Goal: Task Accomplishment & Management: Use online tool/utility

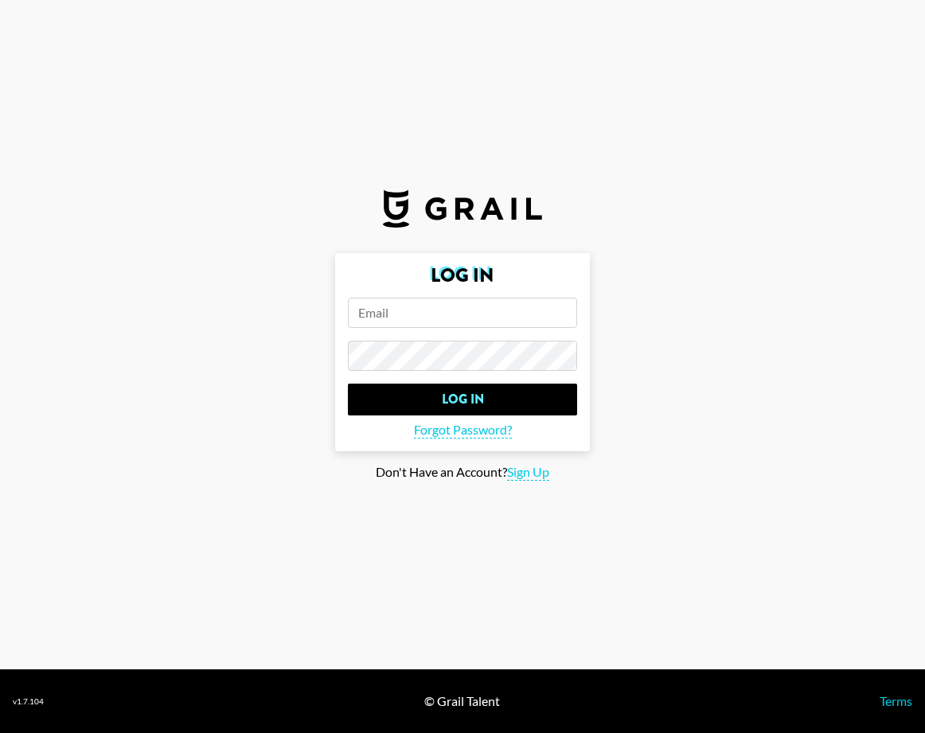
click at [439, 285] on h2 "Log In" at bounding box center [462, 275] width 229 height 19
click at [424, 313] on input "email" at bounding box center [462, 313] width 229 height 30
type input "[PERSON_NAME][EMAIL_ADDRESS][PERSON_NAME][DOMAIN_NAME]"
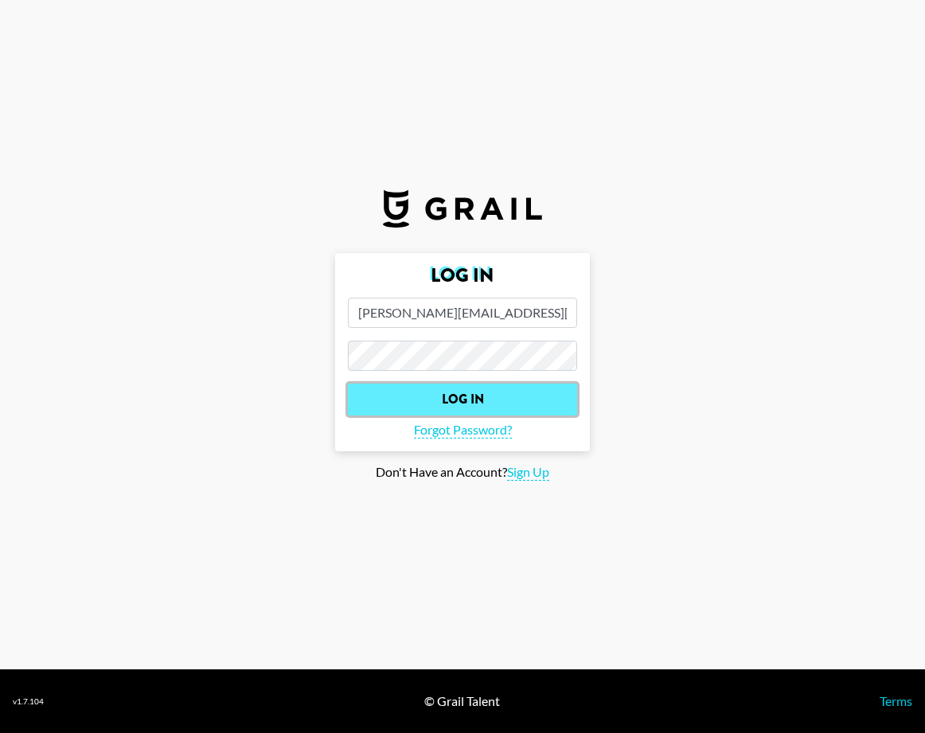
click at [529, 407] on input "Log In" at bounding box center [462, 400] width 229 height 32
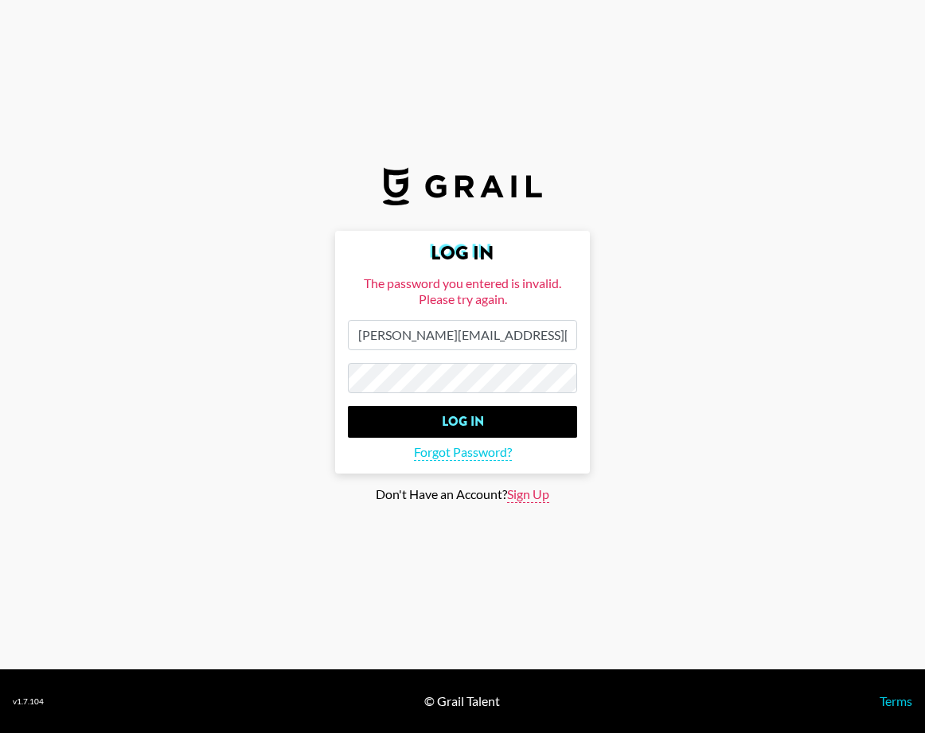
click at [525, 498] on span "Sign Up" at bounding box center [528, 494] width 42 height 17
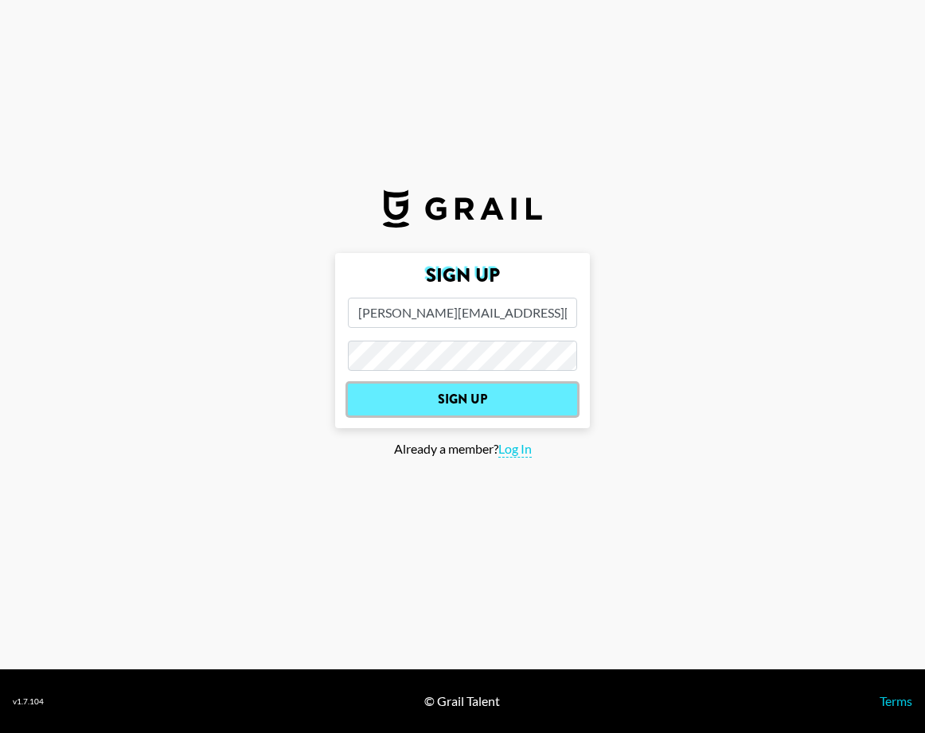
click at [476, 396] on input "Sign Up" at bounding box center [462, 400] width 229 height 32
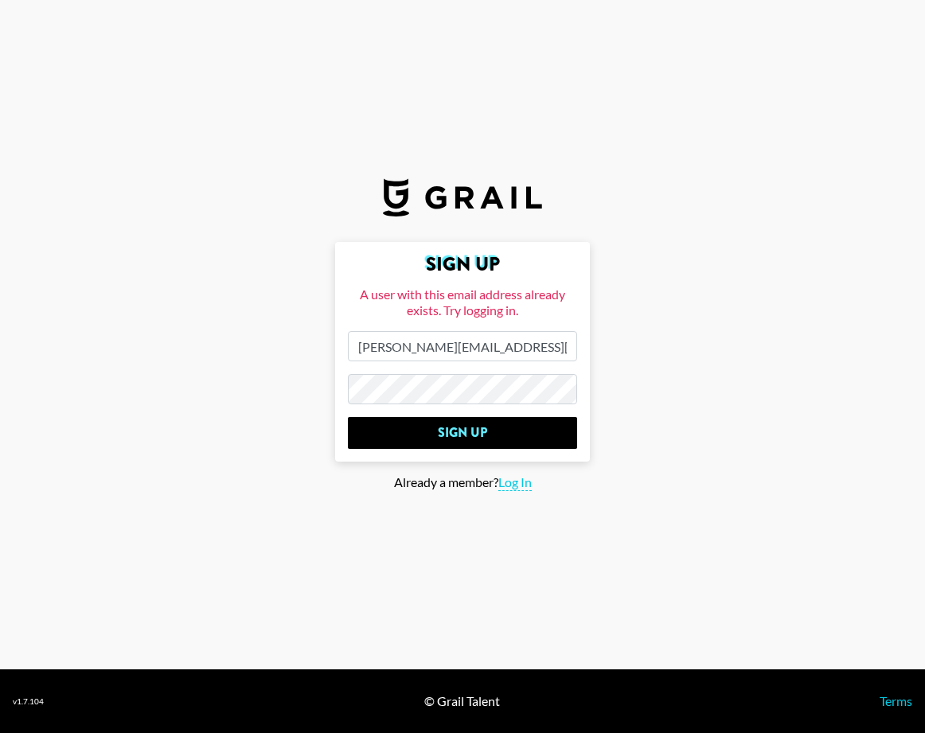
click at [530, 342] on input "[PERSON_NAME][EMAIL_ADDRESS][PERSON_NAME][DOMAIN_NAME]" at bounding box center [462, 346] width 229 height 30
click at [540, 342] on input "[PERSON_NAME][EMAIL_ADDRESS][PERSON_NAME][DOMAIN_NAME]" at bounding box center [462, 346] width 229 height 30
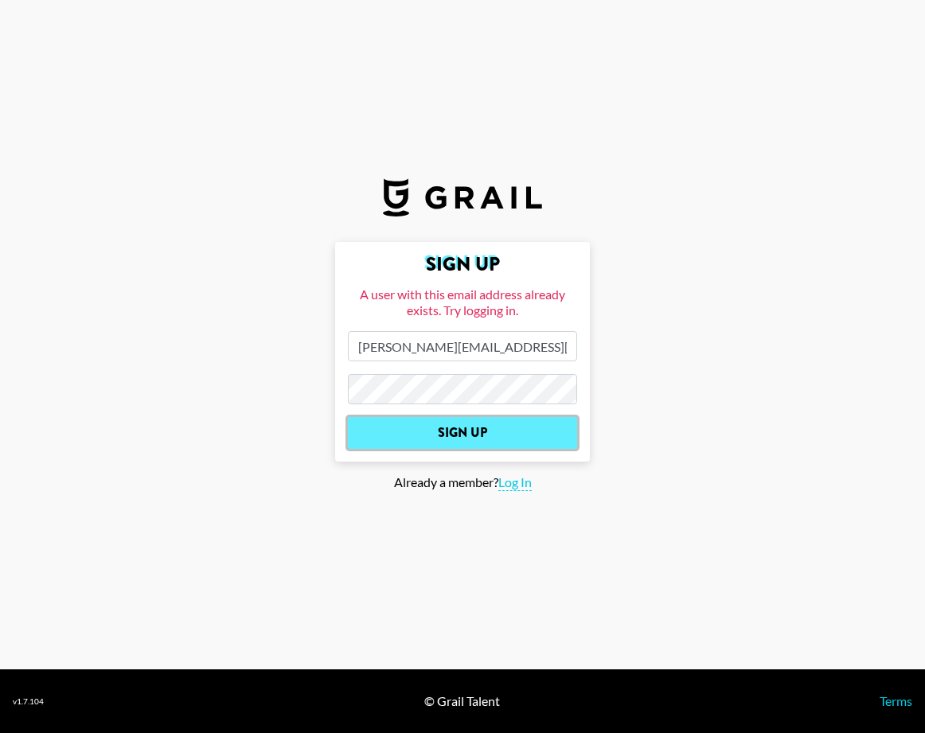
click at [436, 433] on input "Sign Up" at bounding box center [462, 433] width 229 height 32
click at [450, 438] on input "Sign Up" at bounding box center [462, 433] width 229 height 32
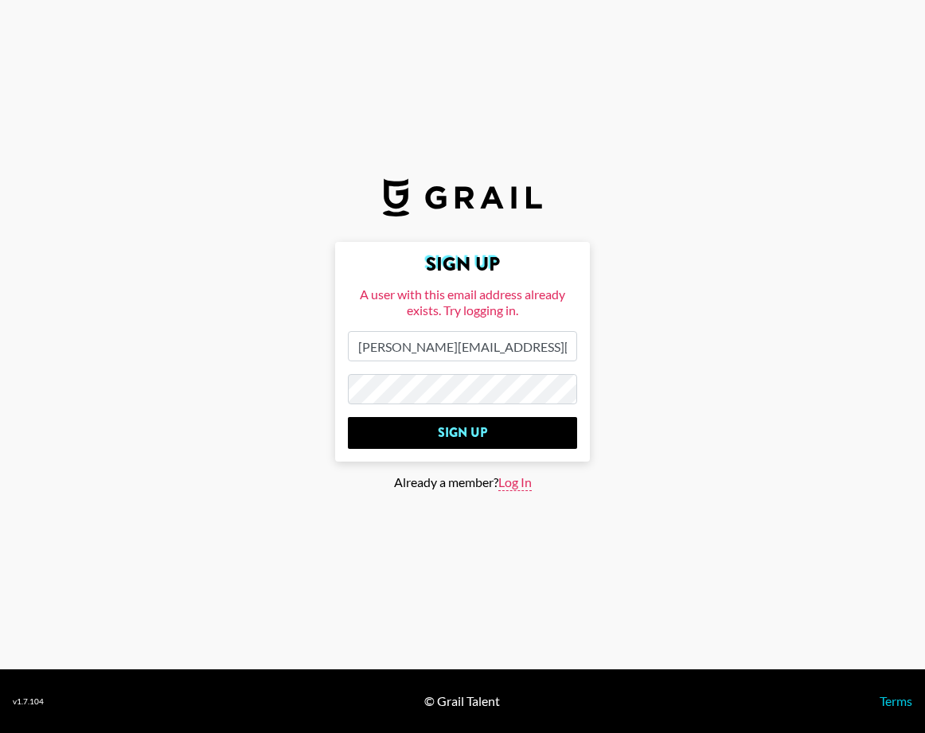
click at [510, 480] on span "Log In" at bounding box center [514, 483] width 33 height 17
type input "Log In"
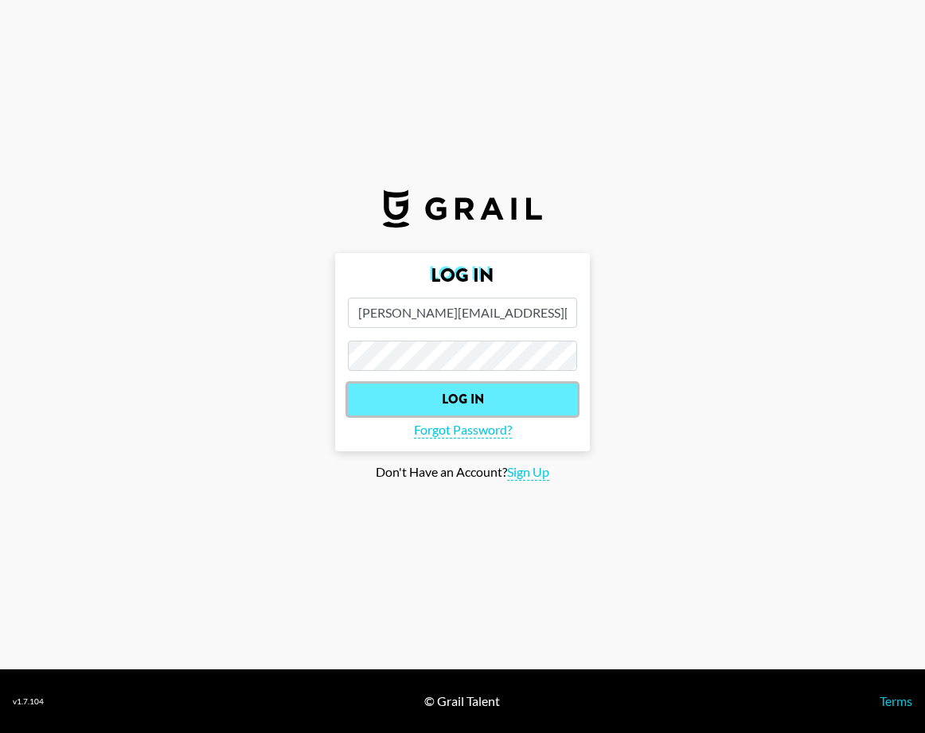
click at [481, 396] on input "Log In" at bounding box center [462, 400] width 229 height 32
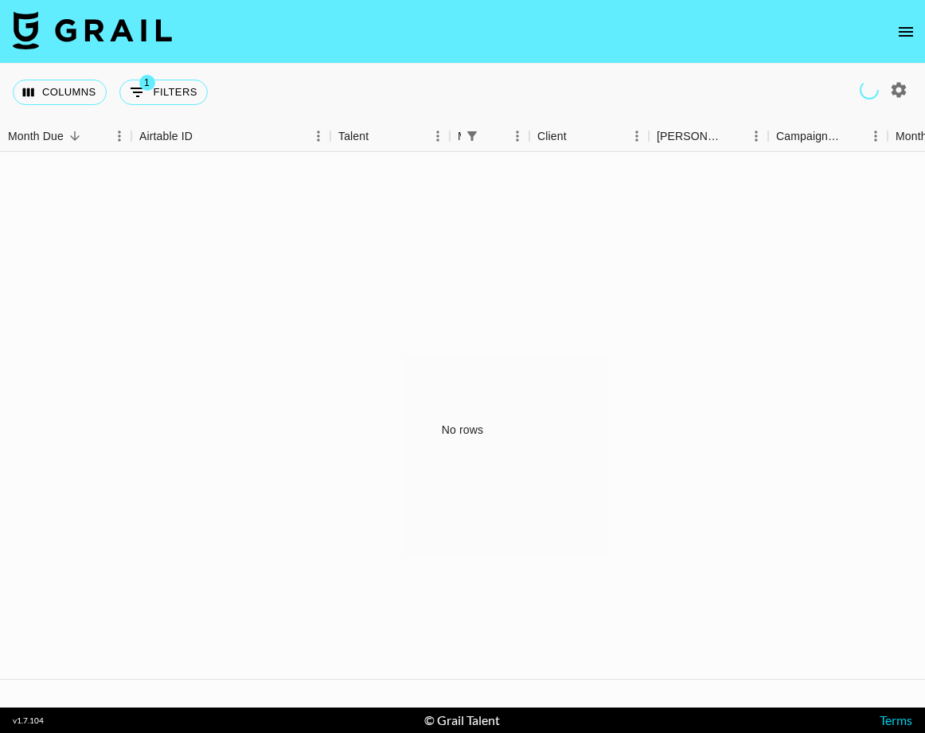
click at [905, 25] on icon "open drawer" at bounding box center [905, 31] width 19 height 19
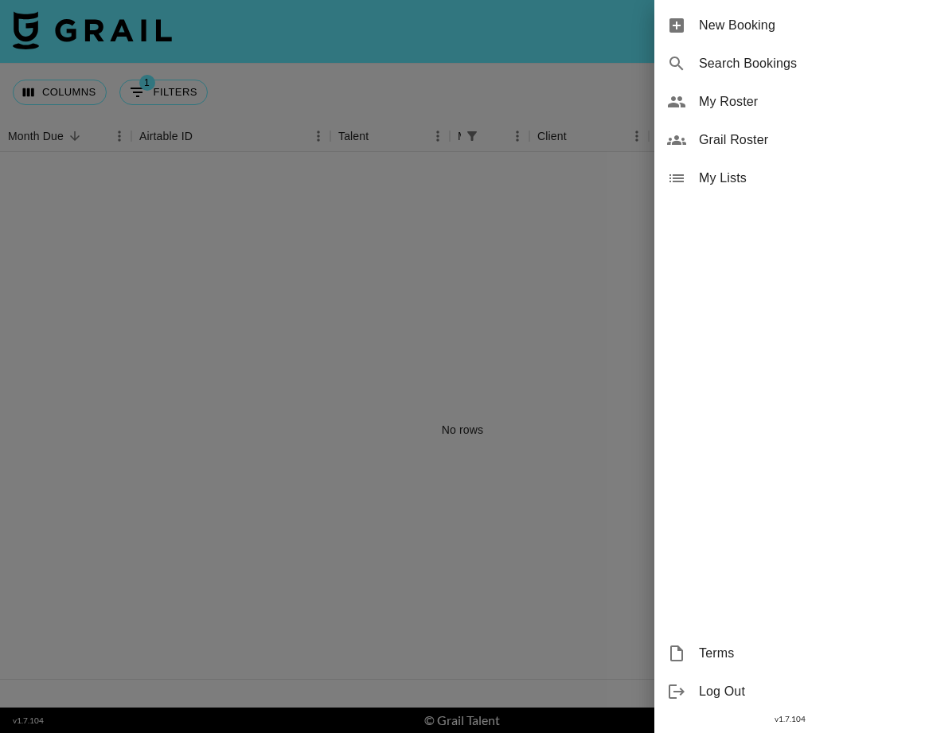
click at [375, 290] on div at bounding box center [462, 366] width 925 height 733
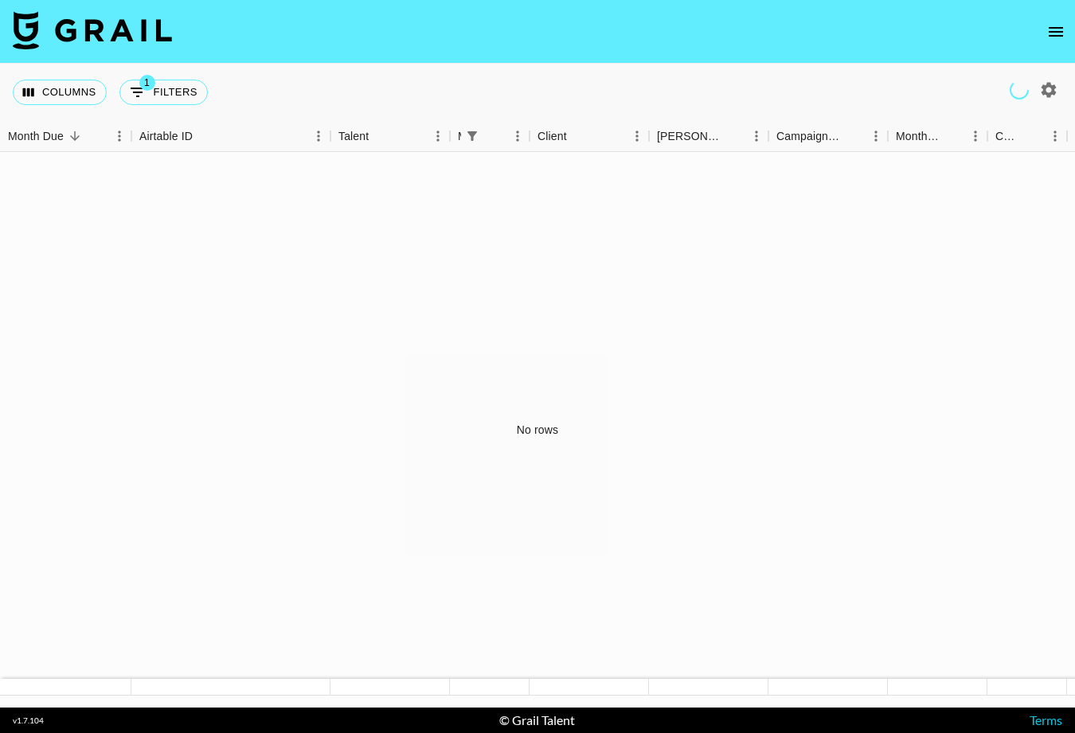
click at [924, 88] on icon "button" at bounding box center [1048, 89] width 15 height 15
select select "[DATE]"
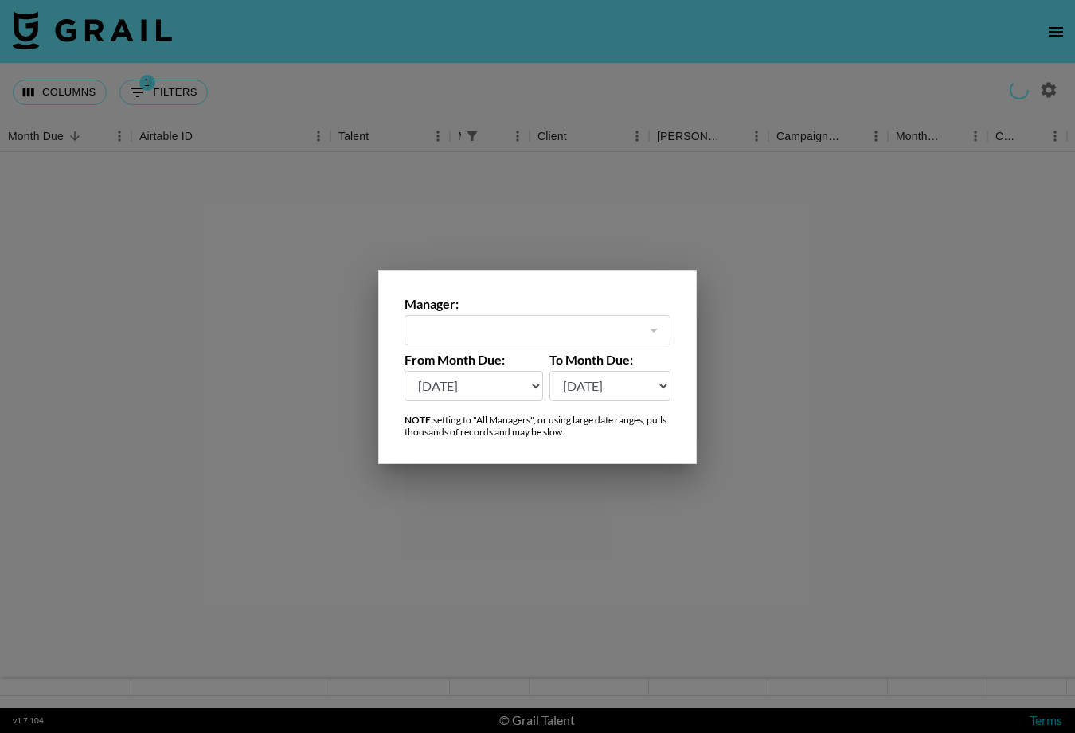
click at [711, 176] on div at bounding box center [537, 366] width 1075 height 733
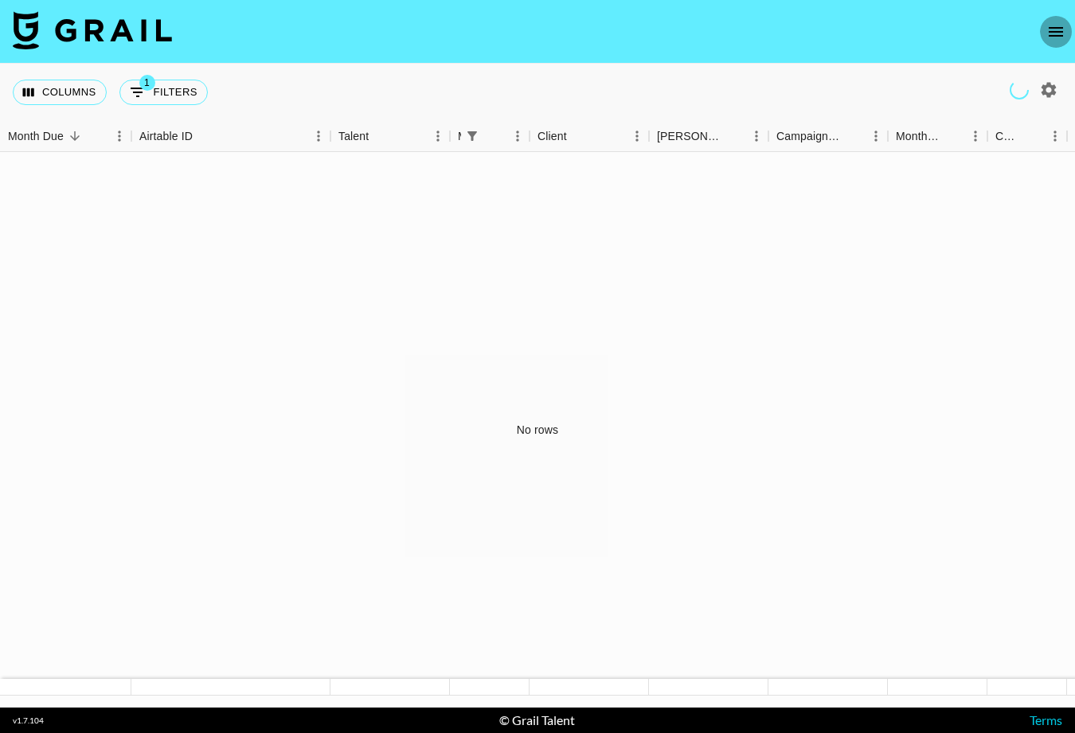
click at [924, 29] on icon "open drawer" at bounding box center [1055, 31] width 19 height 19
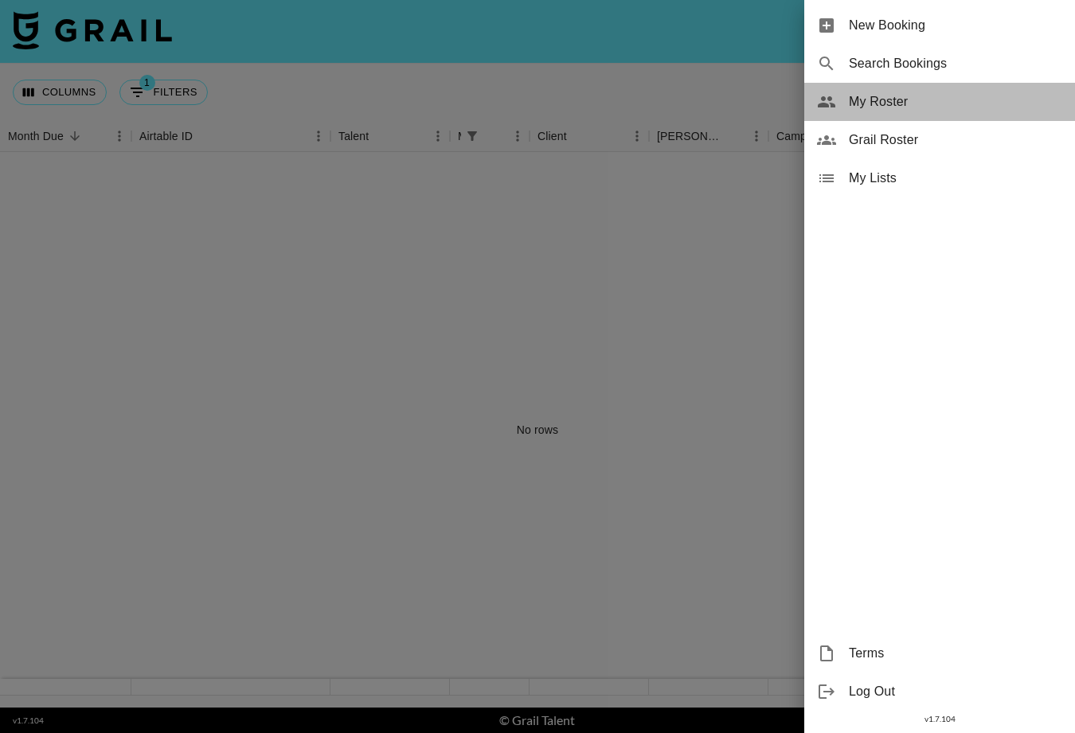
click at [844, 98] on div "My Roster" at bounding box center [939, 102] width 271 height 38
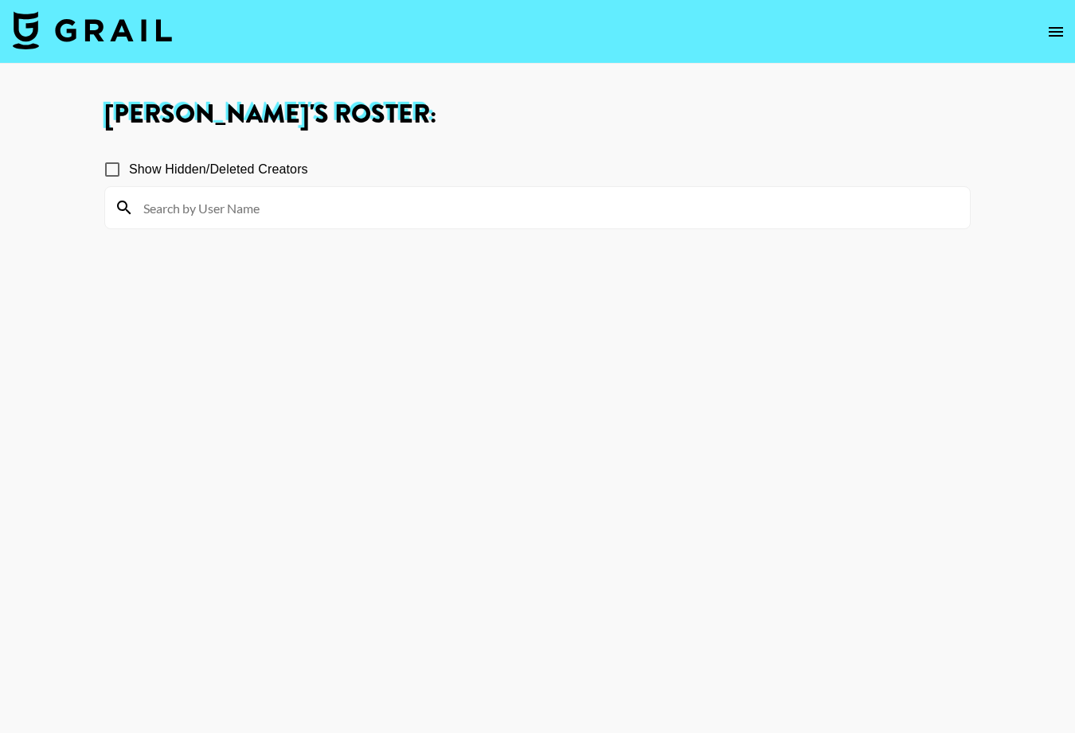
click at [924, 34] on icon "open drawer" at bounding box center [1056, 32] width 14 height 10
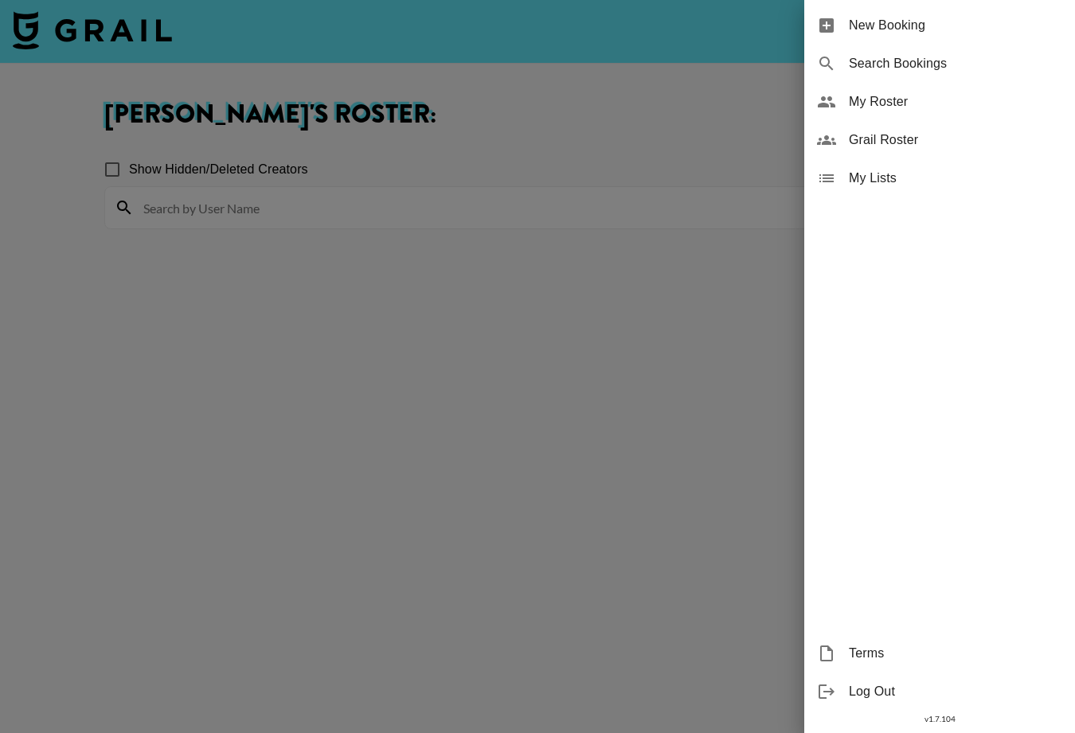
click at [850, 178] on span "My Lists" at bounding box center [955, 178] width 213 height 19
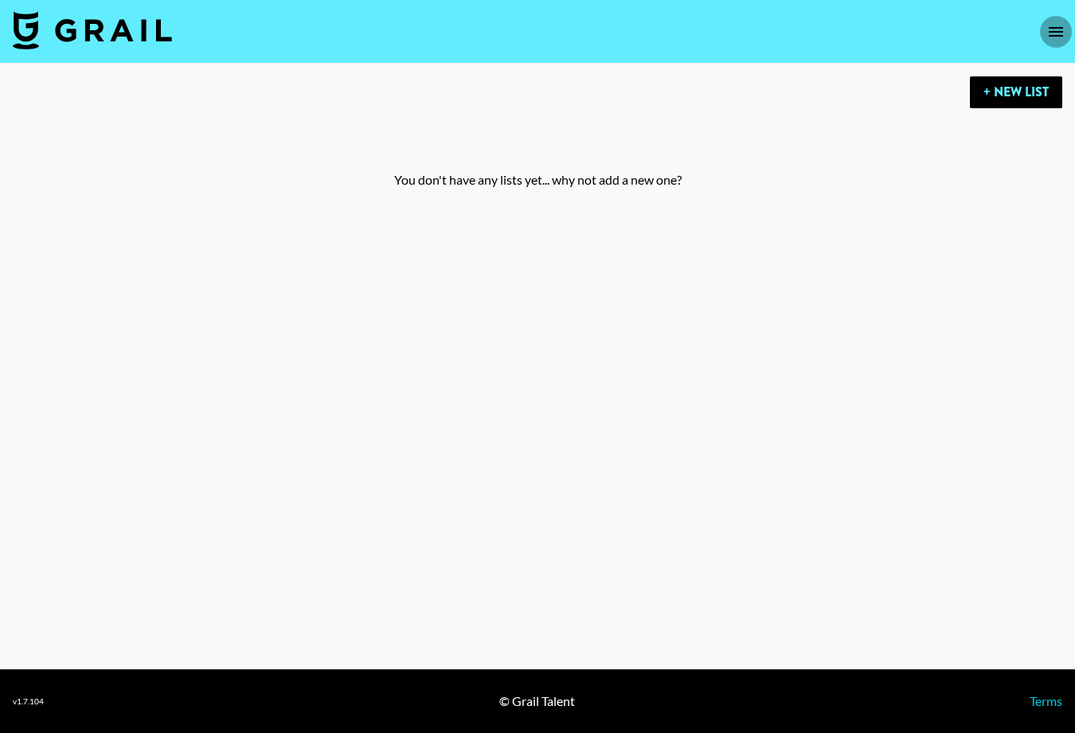
click at [924, 28] on icon "open drawer" at bounding box center [1055, 31] width 19 height 19
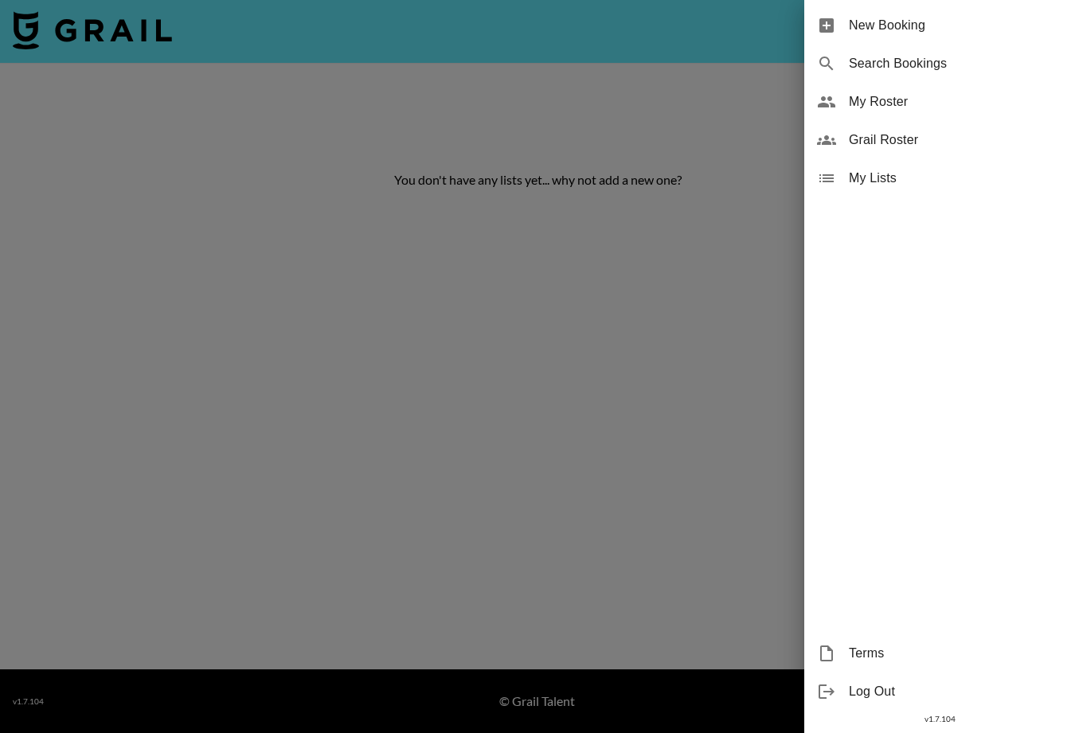
click at [873, 651] on span "Terms" at bounding box center [955, 653] width 213 height 19
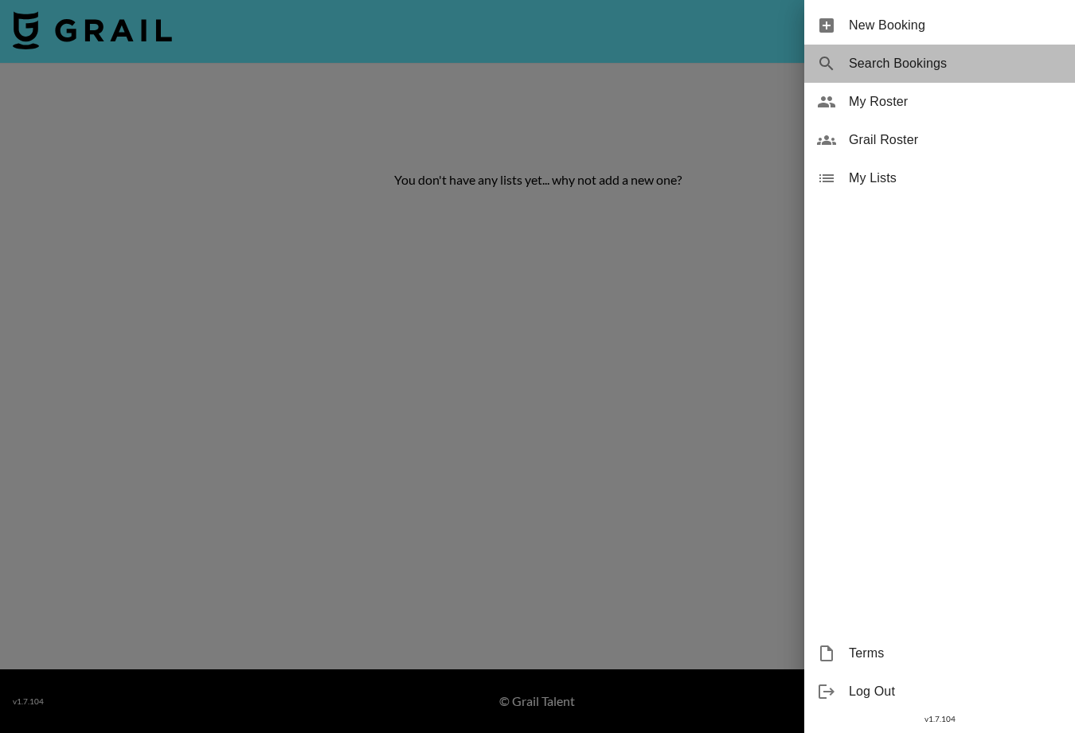
click at [861, 65] on span "Search Bookings" at bounding box center [955, 63] width 213 height 19
select select "id"
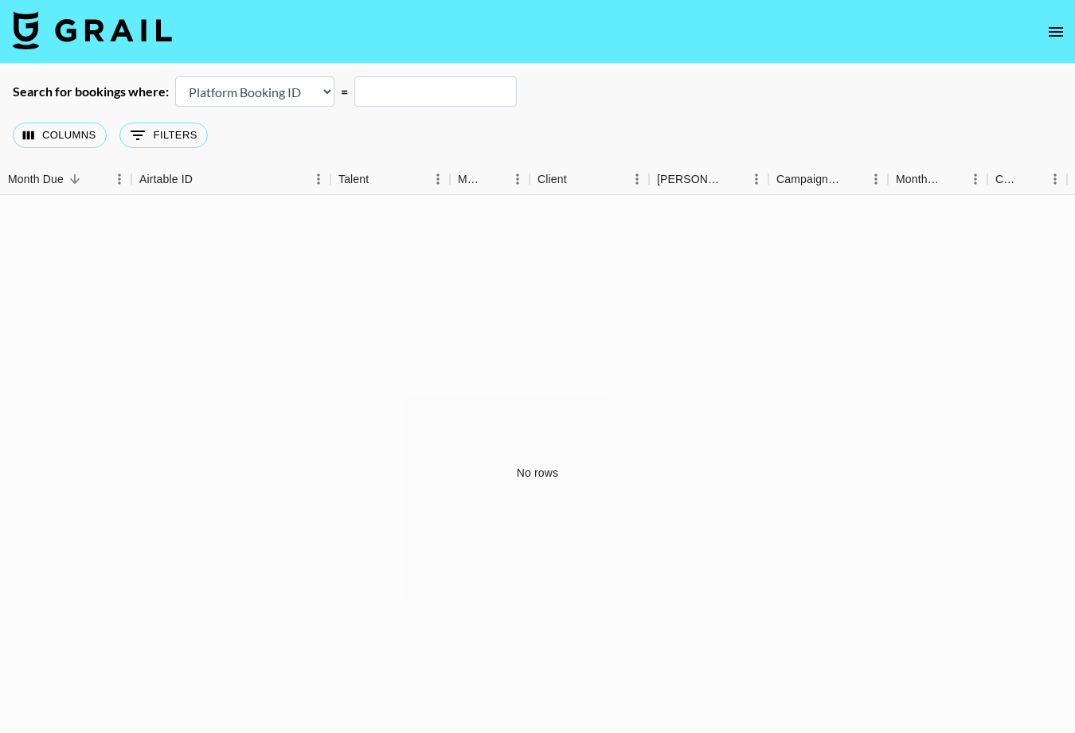
click at [96, 22] on img at bounding box center [92, 30] width 159 height 38
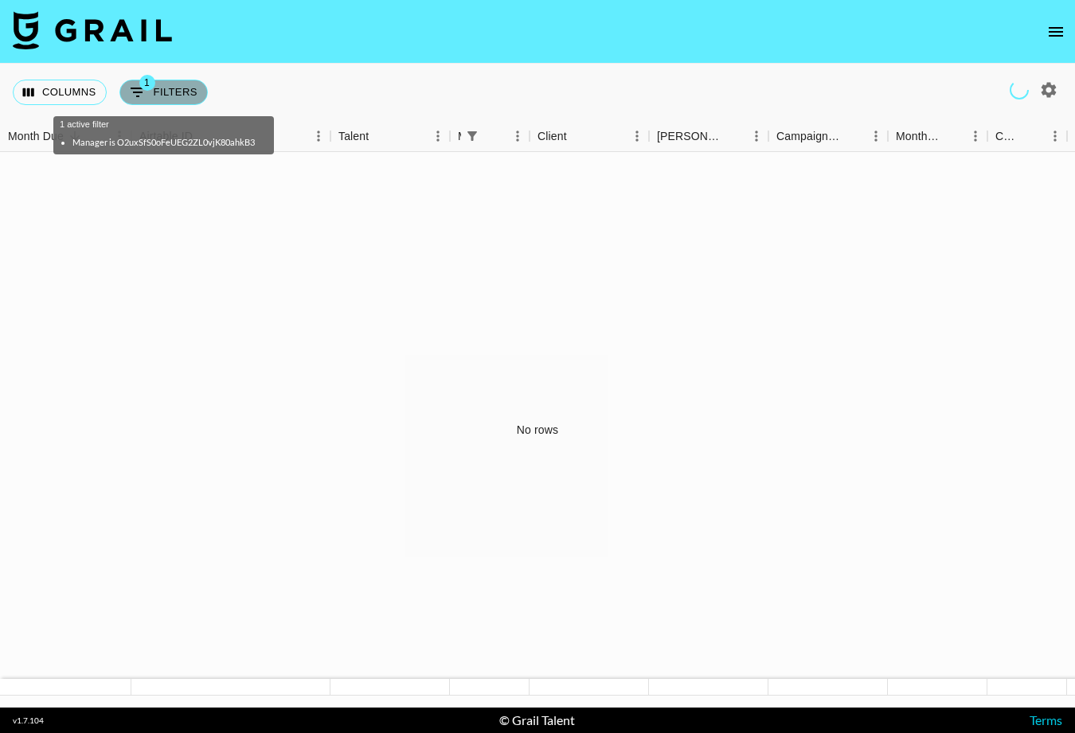
click at [143, 93] on icon "Show filters" at bounding box center [137, 92] width 19 height 19
select select "managerIds"
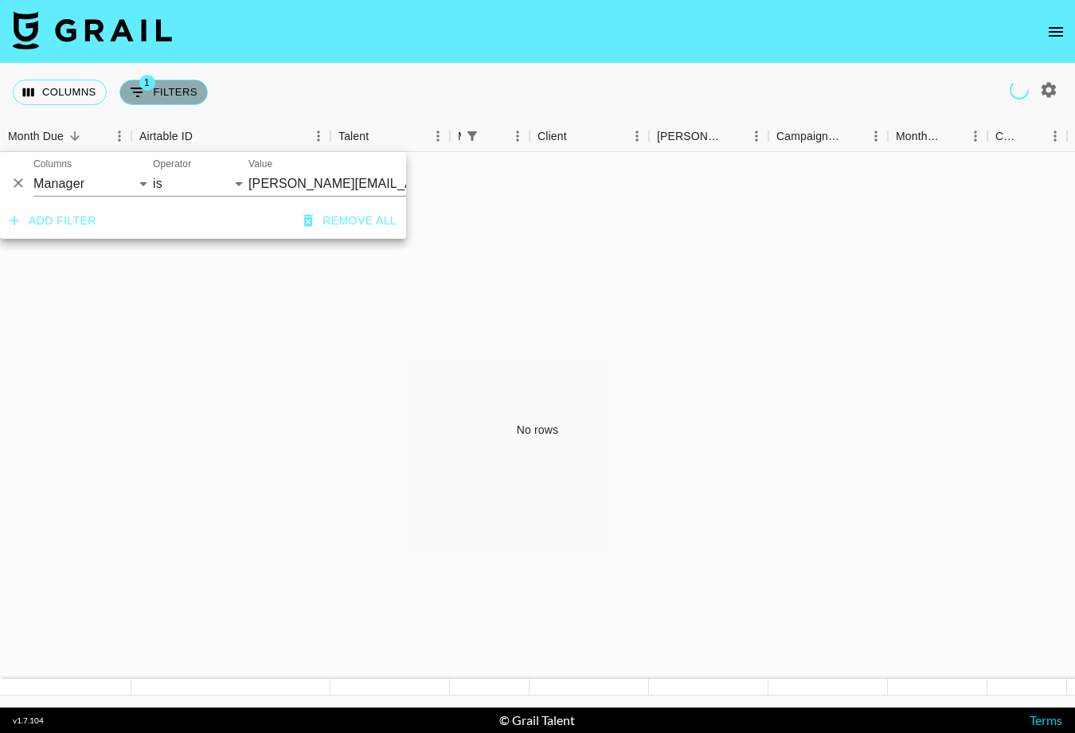
click at [144, 91] on icon "Show filters" at bounding box center [137, 92] width 19 height 19
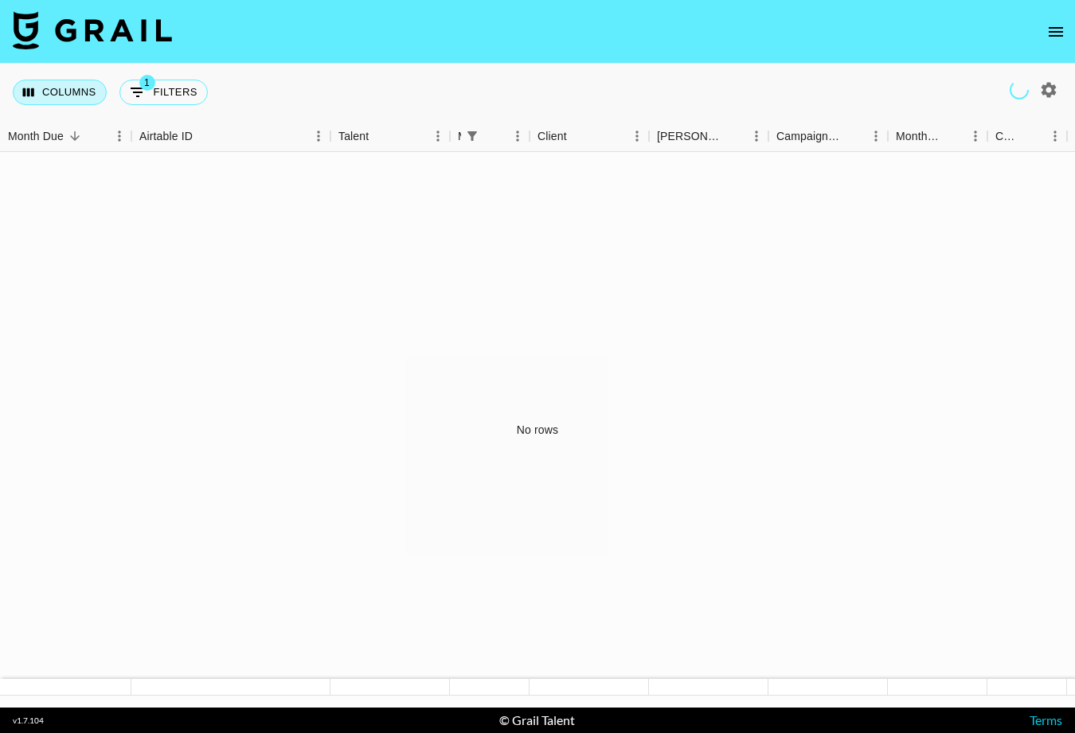
click at [59, 87] on button "Columns" at bounding box center [60, 92] width 94 height 25
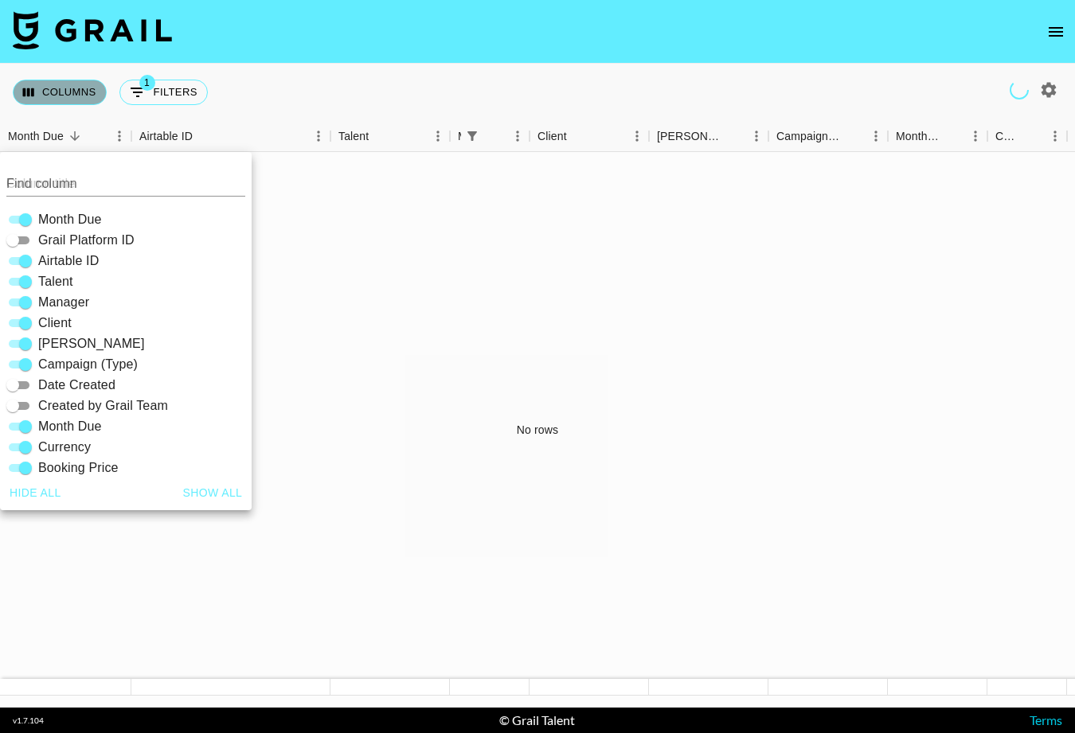
click at [60, 87] on button "Columns" at bounding box center [60, 92] width 94 height 25
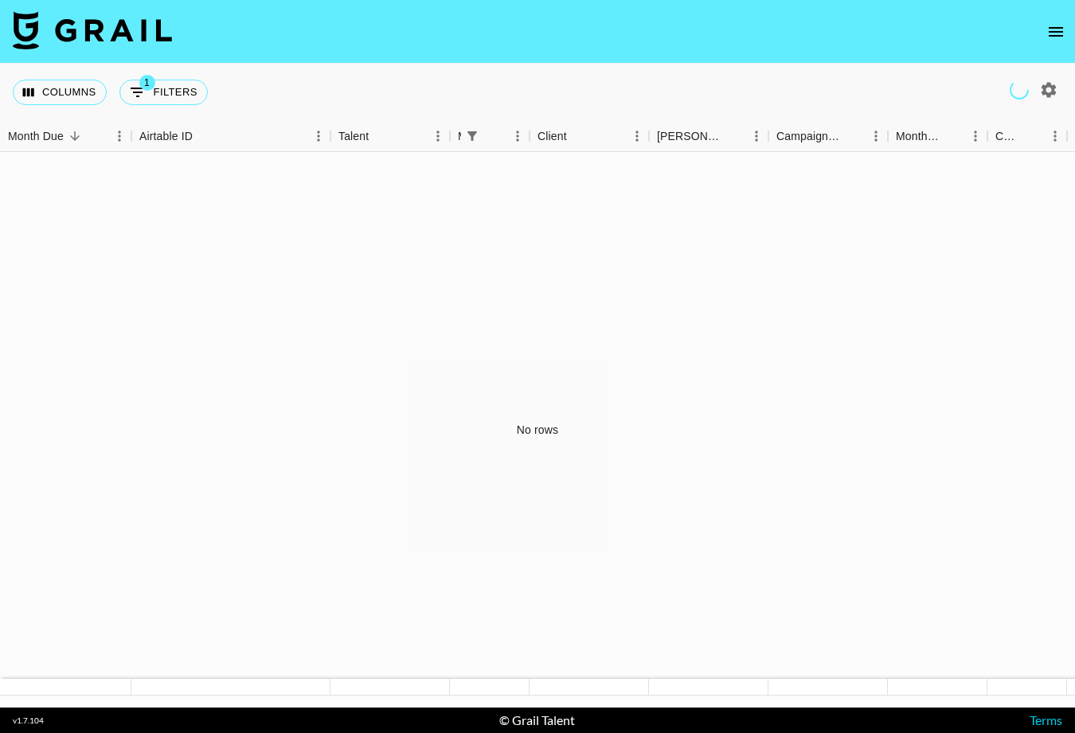
click at [924, 27] on icon "open drawer" at bounding box center [1056, 32] width 14 height 10
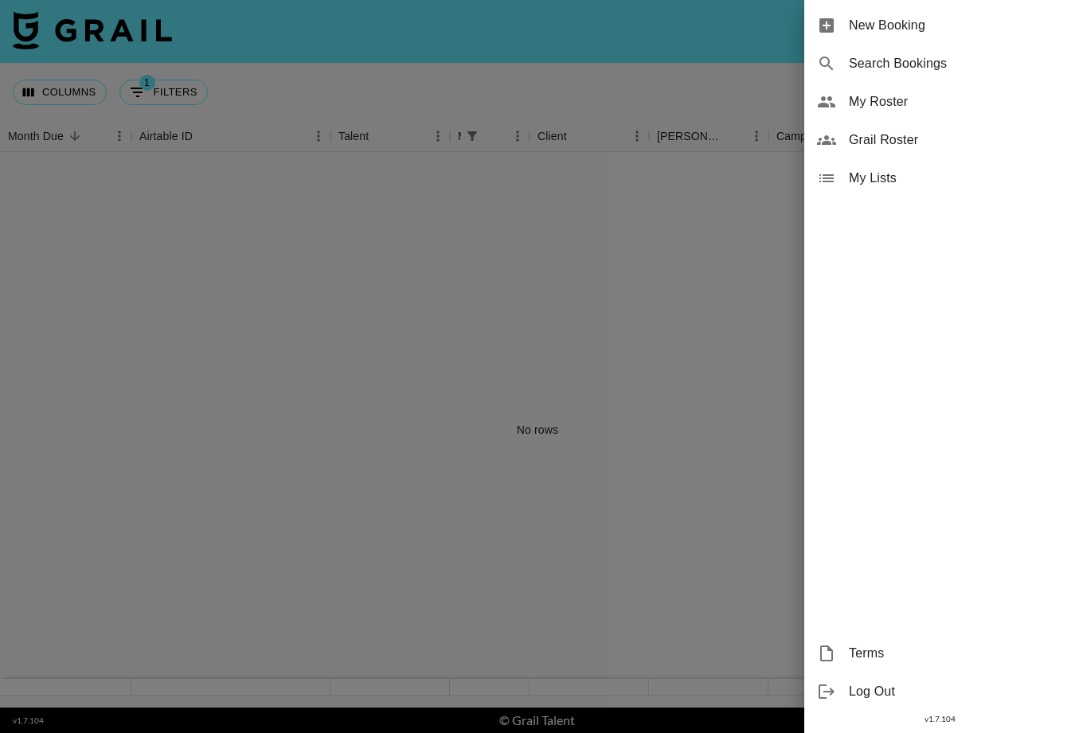
click at [853, 143] on span "Grail Roster" at bounding box center [955, 140] width 213 height 19
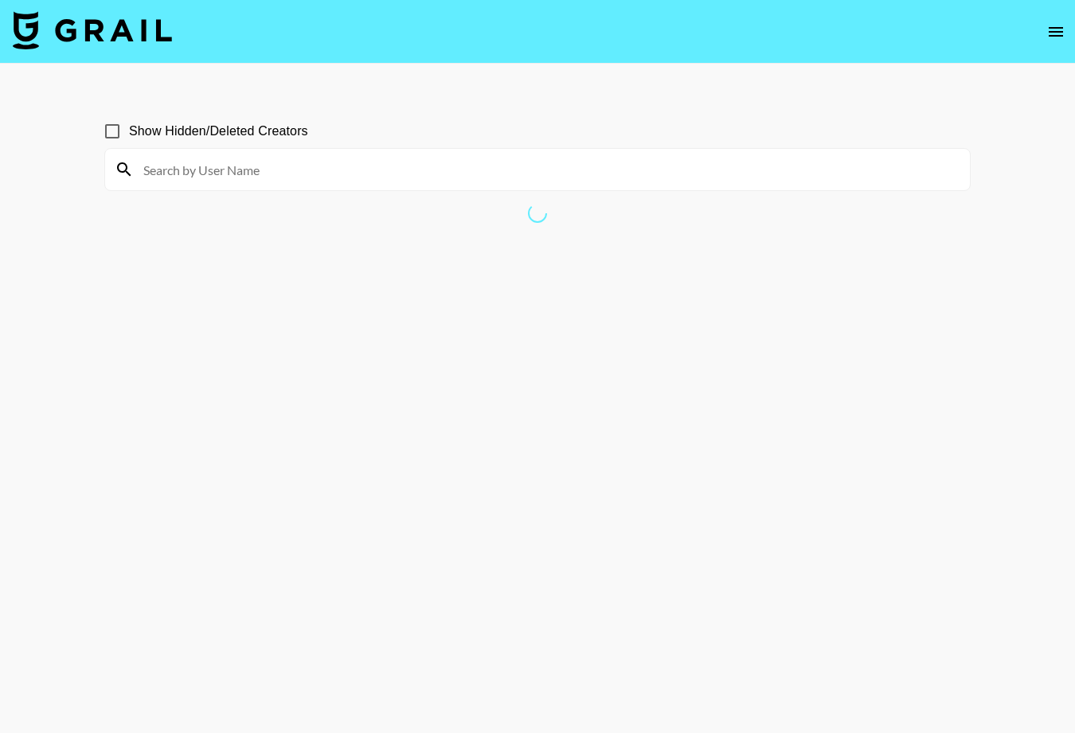
click at [116, 33] on img at bounding box center [92, 30] width 159 height 38
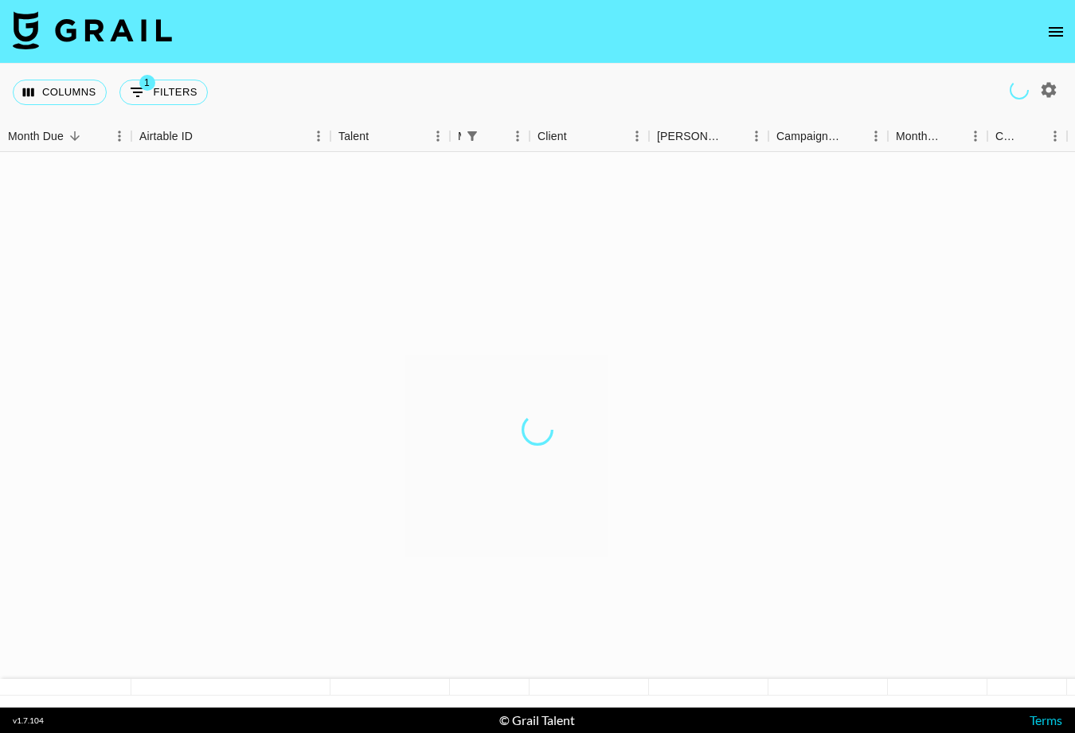
click at [175, 80] on button "1 Filters" at bounding box center [163, 92] width 88 height 25
click at [134, 86] on icon "Show filters" at bounding box center [137, 92] width 19 height 19
click at [164, 84] on button "1 Filters" at bounding box center [163, 92] width 88 height 25
click at [88, 101] on button "Columns" at bounding box center [60, 92] width 94 height 25
click at [924, 37] on icon "open drawer" at bounding box center [1055, 31] width 19 height 19
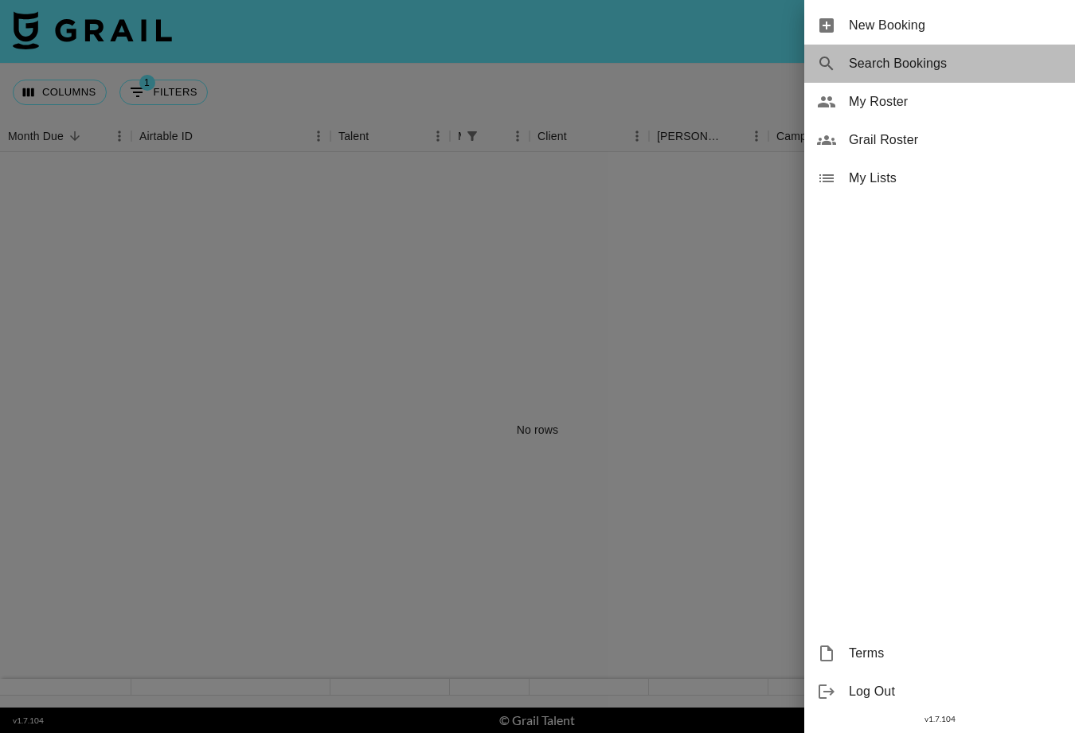
click at [857, 70] on span "Search Bookings" at bounding box center [955, 63] width 213 height 19
select select "id"
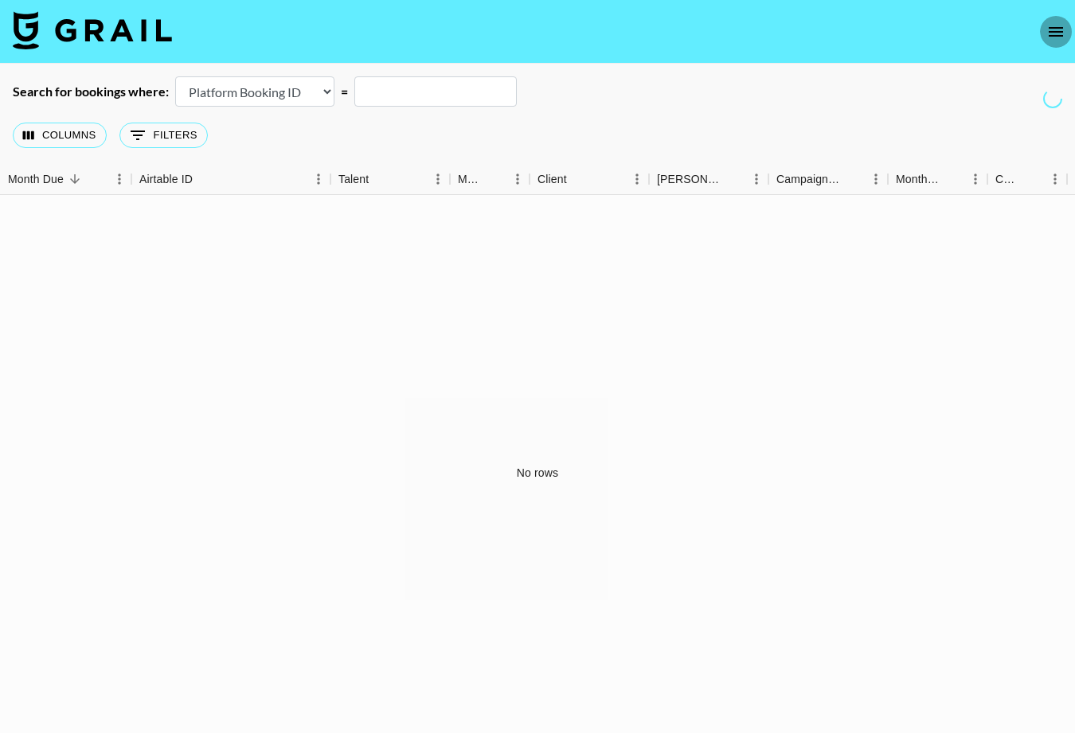
click at [924, 39] on icon "open drawer" at bounding box center [1055, 31] width 19 height 19
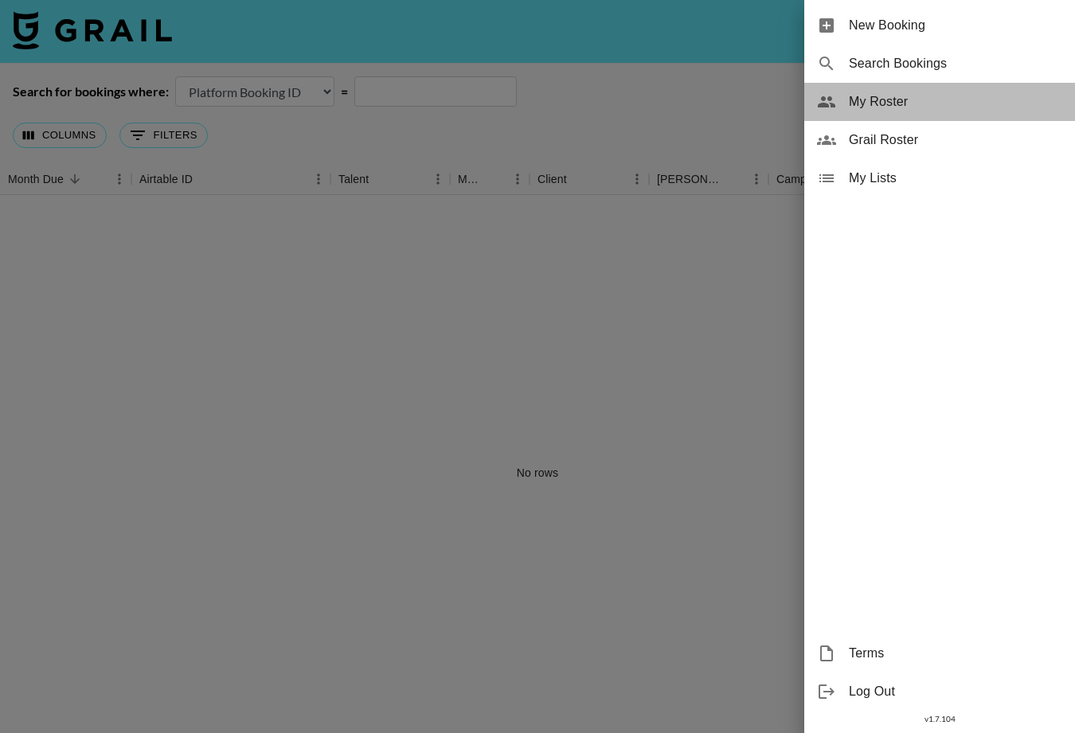
click at [888, 104] on span "My Roster" at bounding box center [955, 101] width 213 height 19
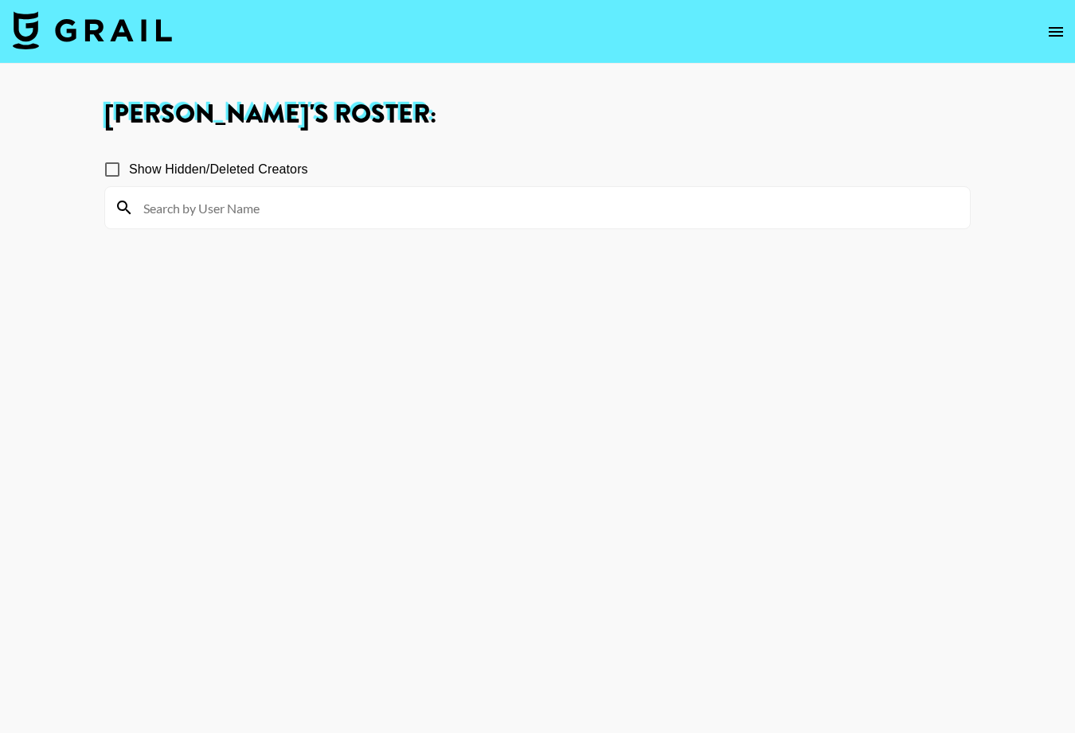
click at [244, 189] on div at bounding box center [537, 207] width 865 height 41
click at [240, 215] on input at bounding box center [547, 207] width 826 height 25
click at [924, 33] on button "open drawer" at bounding box center [1056, 32] width 32 height 32
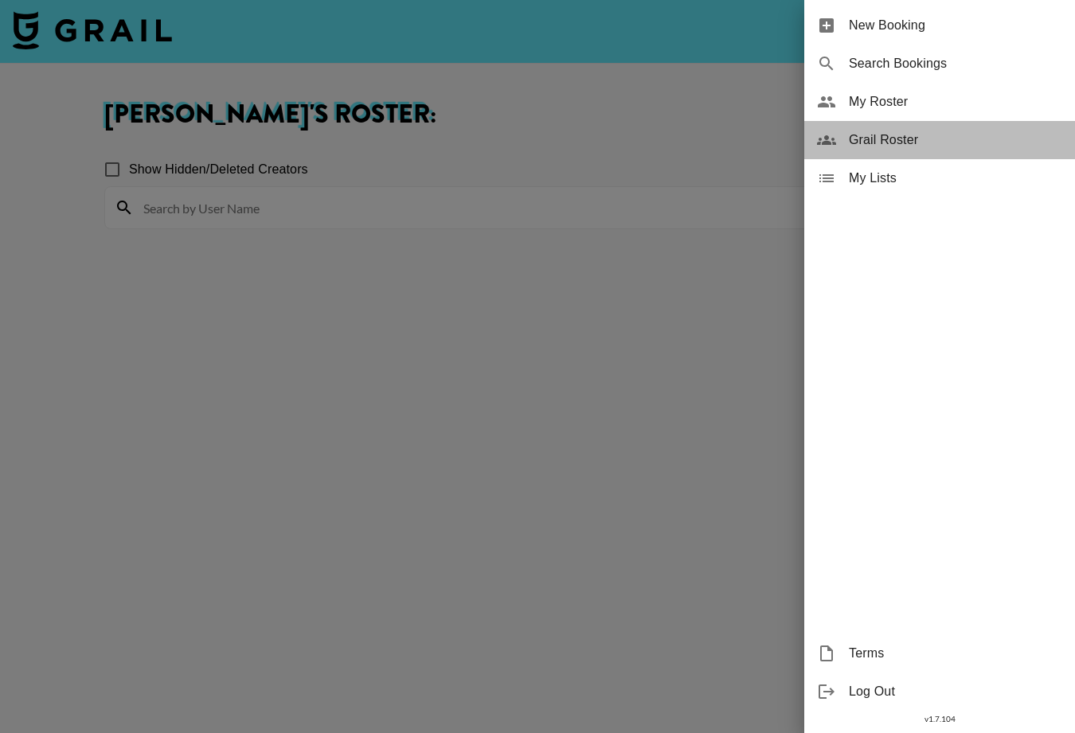
click at [908, 146] on span "Grail Roster" at bounding box center [955, 140] width 213 height 19
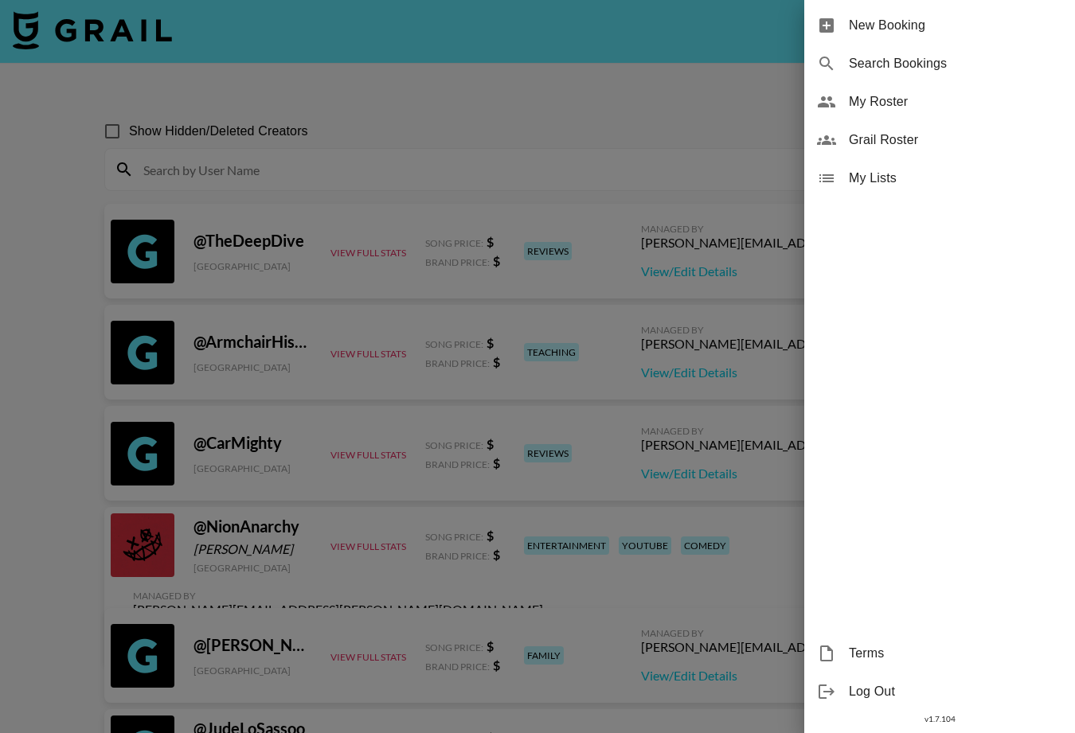
click at [439, 76] on div at bounding box center [537, 366] width 1075 height 733
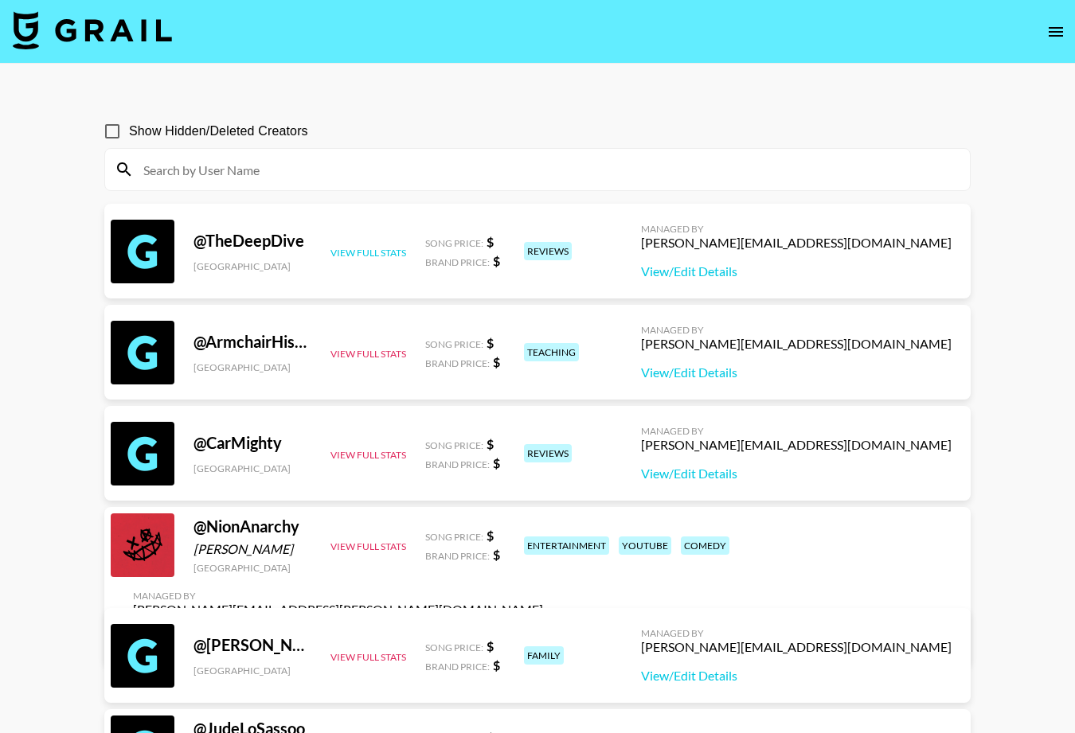
click at [370, 256] on button "View Full Stats" at bounding box center [368, 253] width 76 height 12
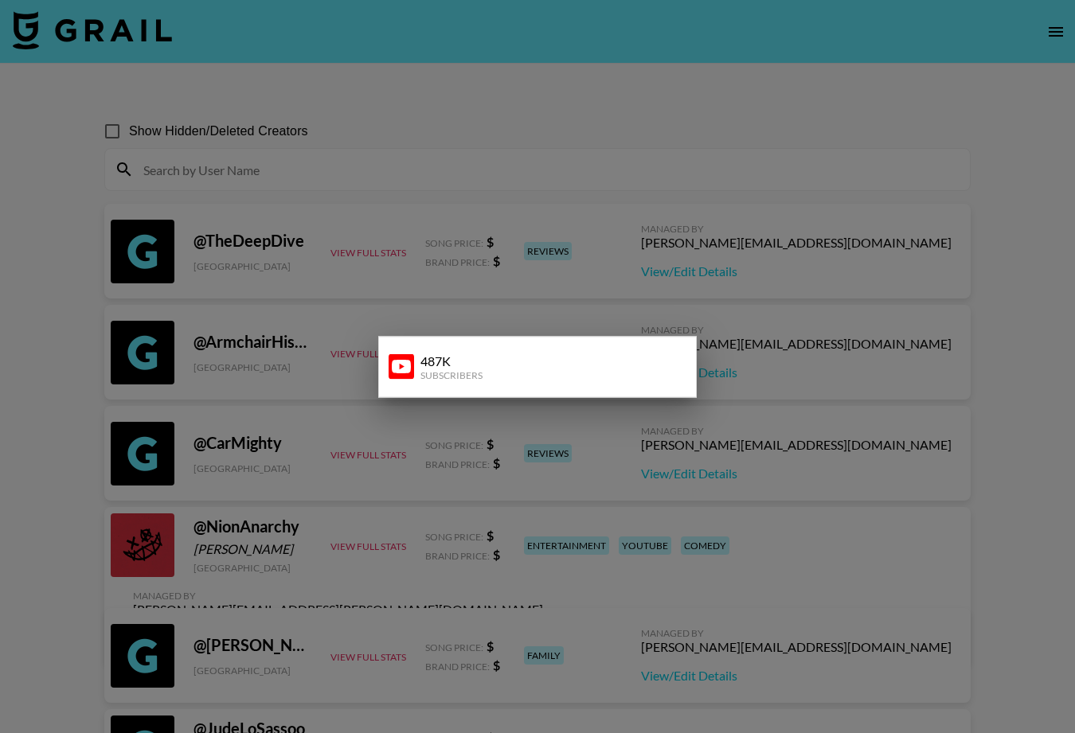
click at [388, 198] on div at bounding box center [537, 366] width 1075 height 733
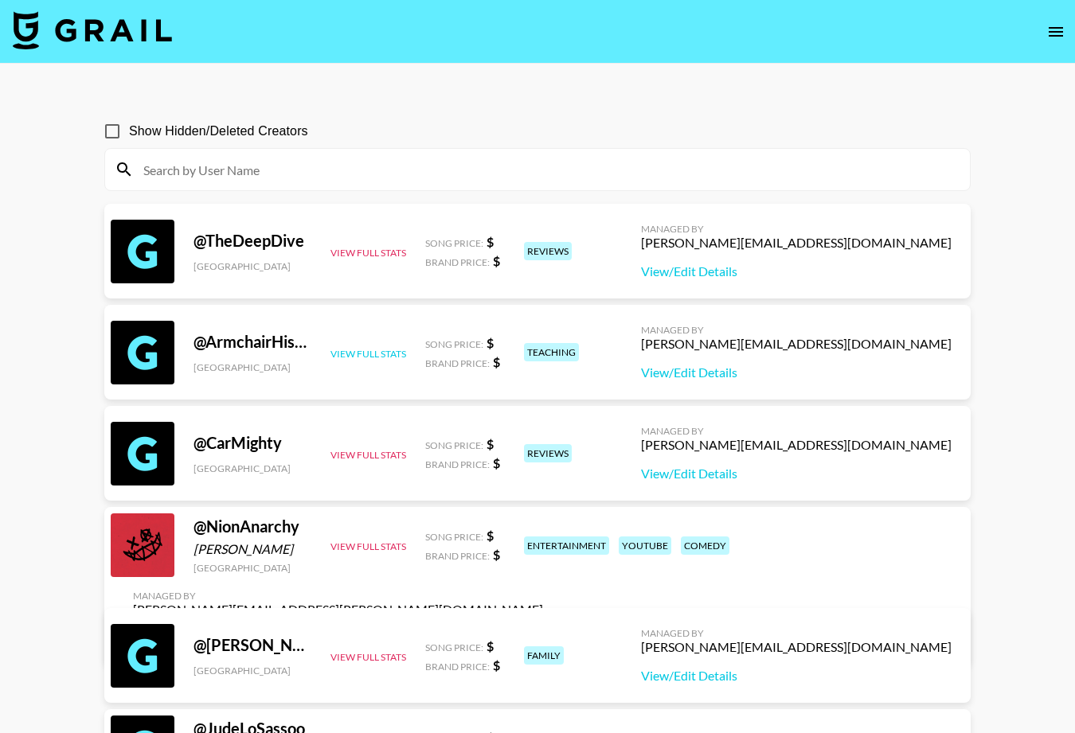
click at [360, 352] on button "View Full Stats" at bounding box center [368, 354] width 76 height 12
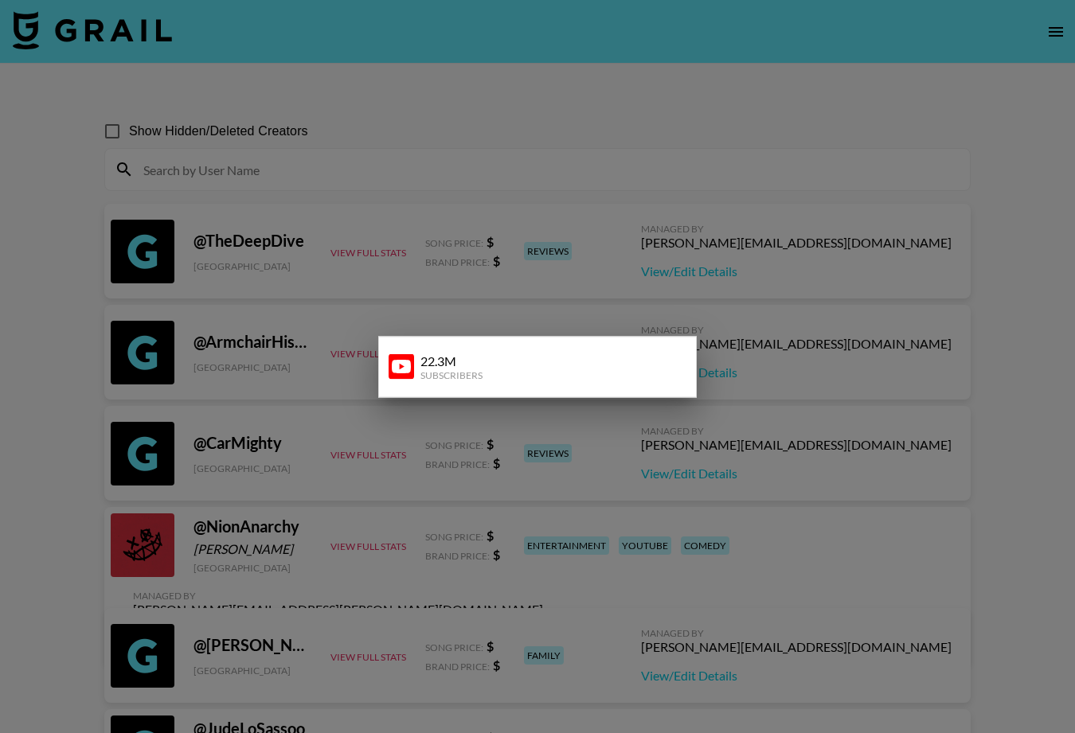
click at [388, 158] on div at bounding box center [537, 366] width 1075 height 733
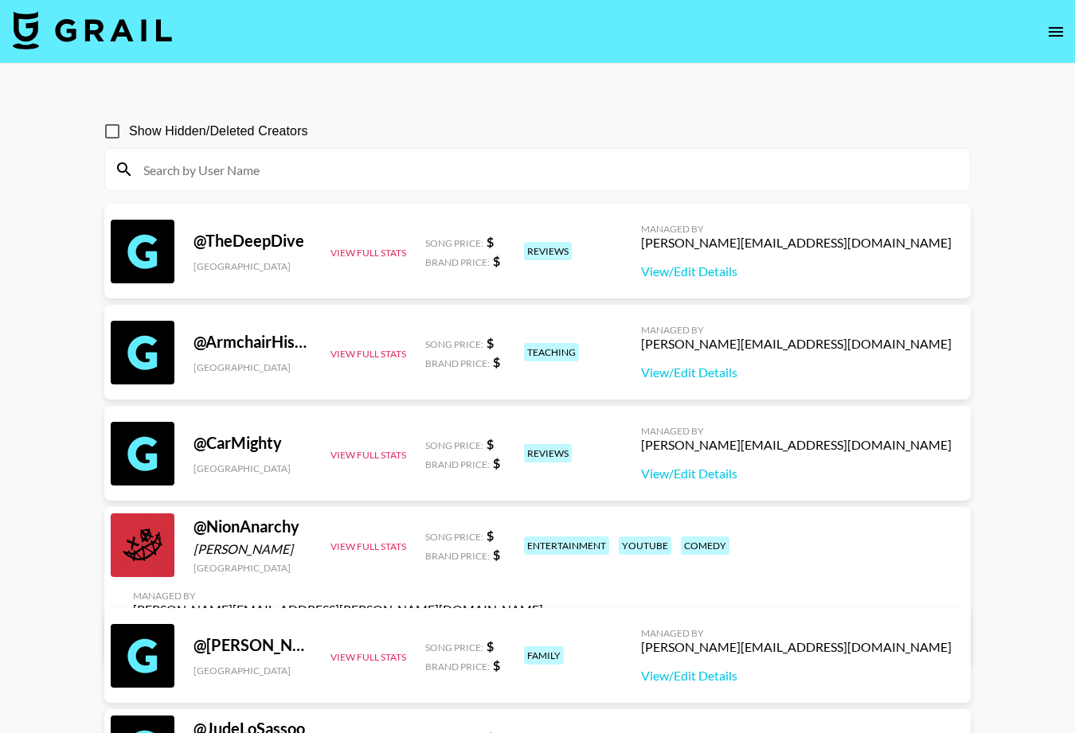
click at [924, 41] on button "open drawer" at bounding box center [1056, 32] width 32 height 32
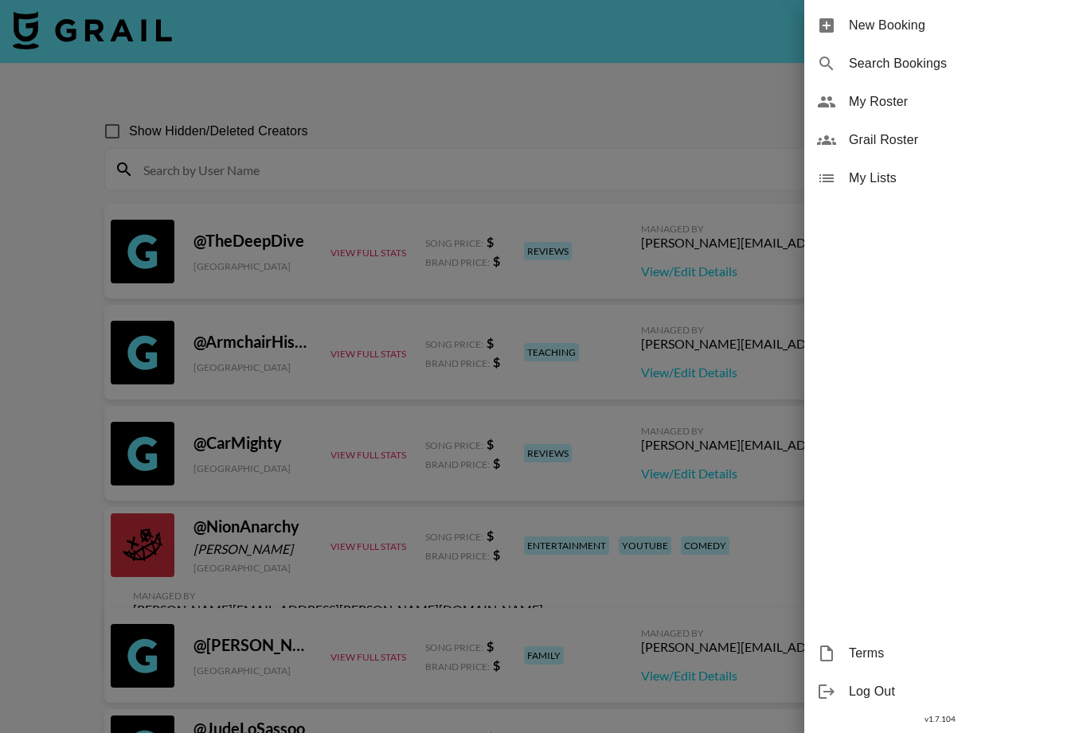
click at [873, 143] on span "Grail Roster" at bounding box center [955, 140] width 213 height 19
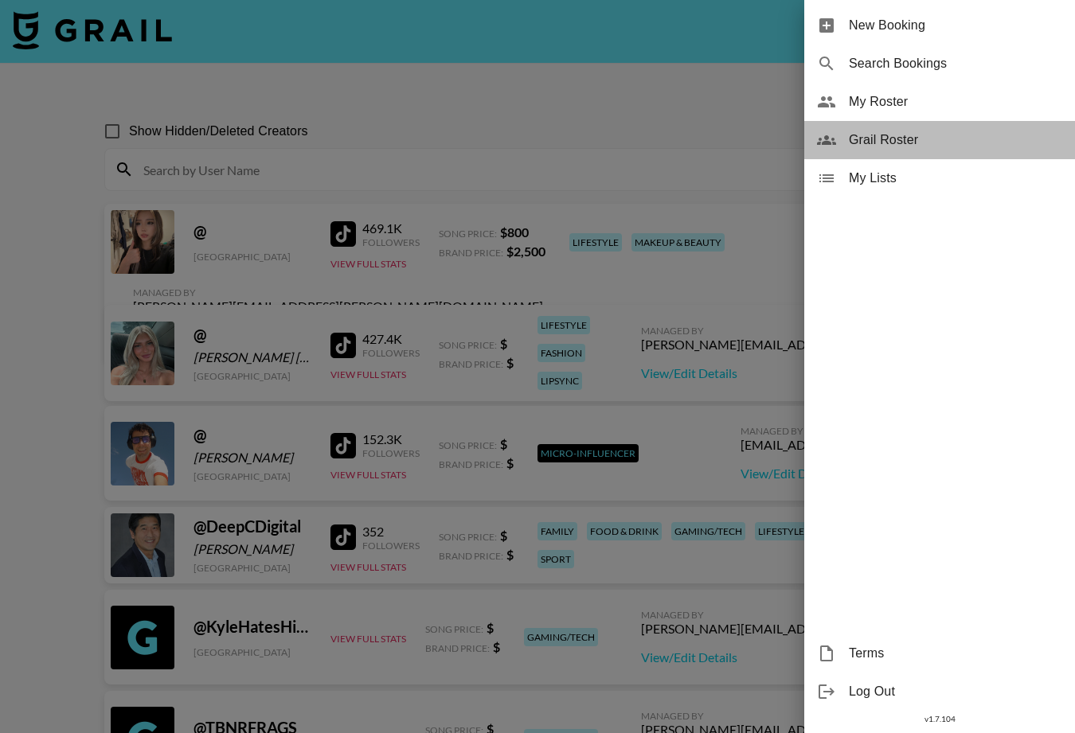
click at [832, 145] on icon at bounding box center [826, 140] width 19 height 19
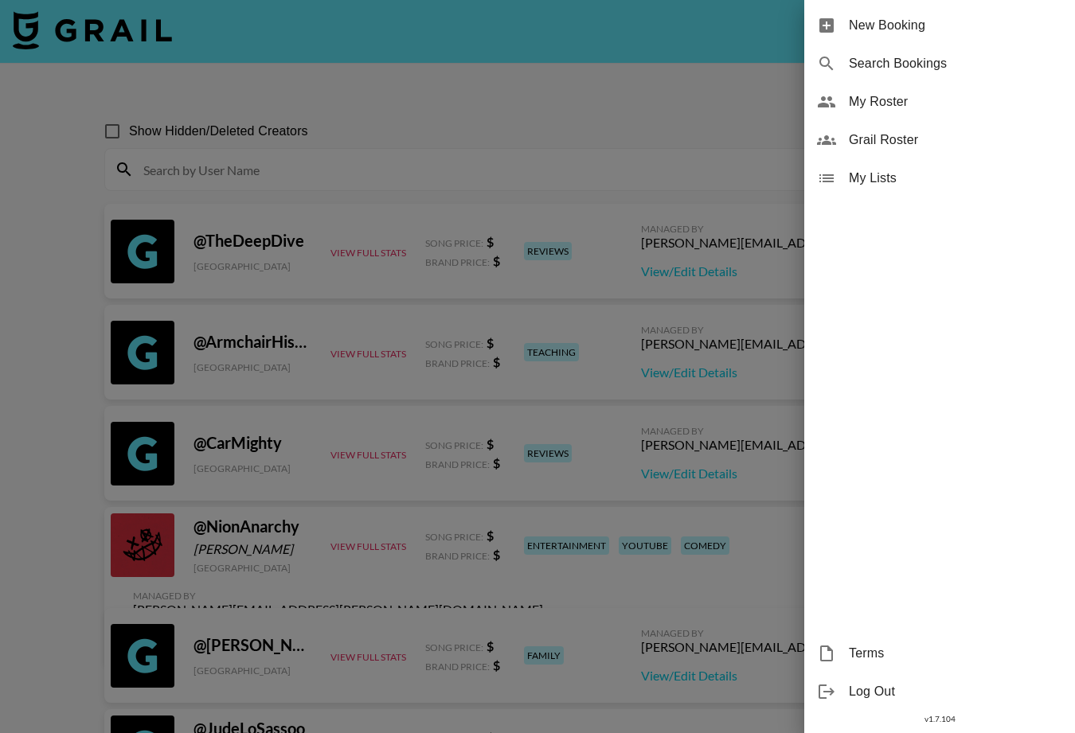
click at [840, 141] on div "Grail Roster" at bounding box center [939, 140] width 271 height 38
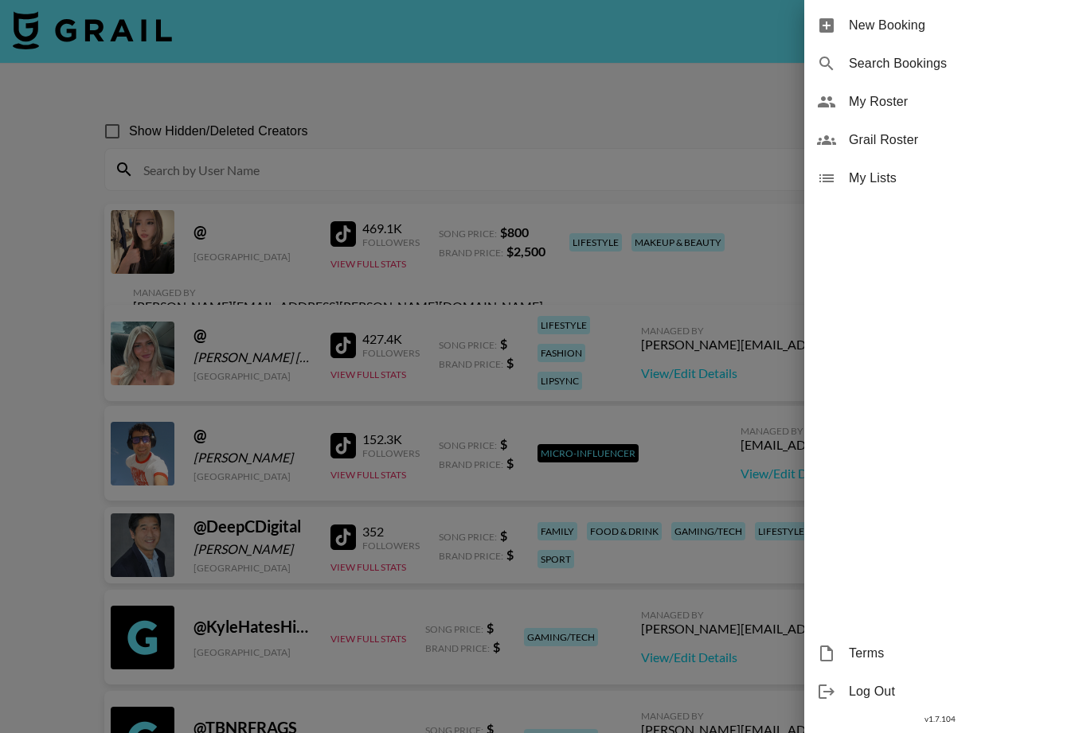
click at [423, 66] on div at bounding box center [537, 366] width 1075 height 733
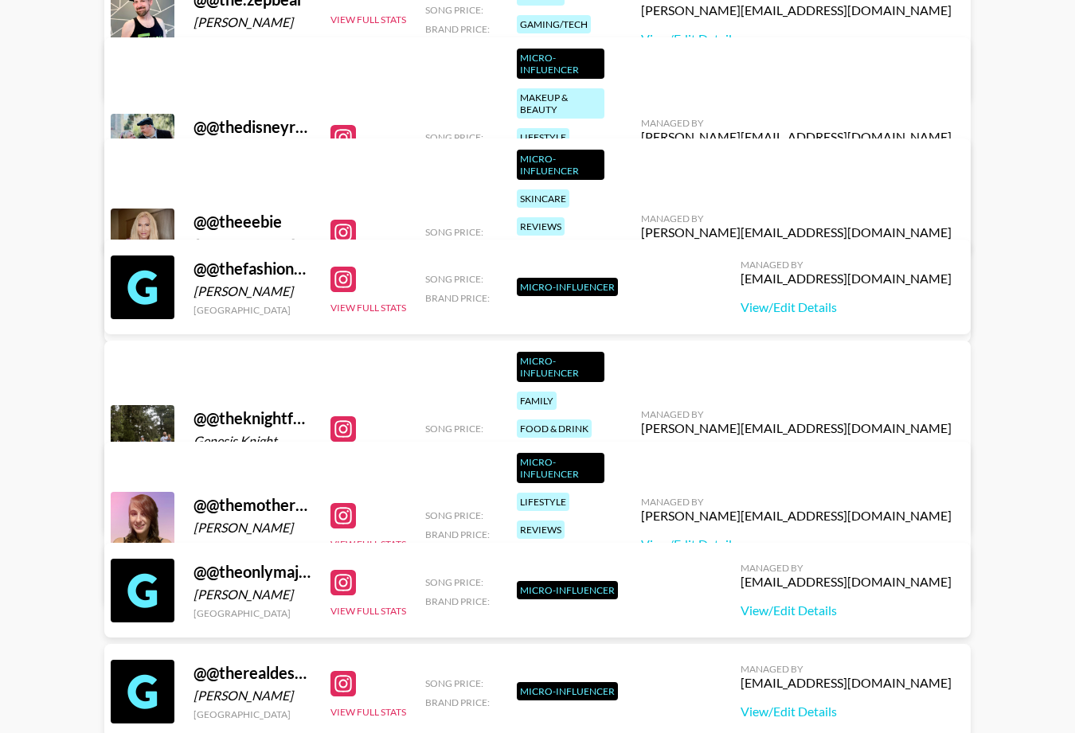
scroll to position [35010, 0]
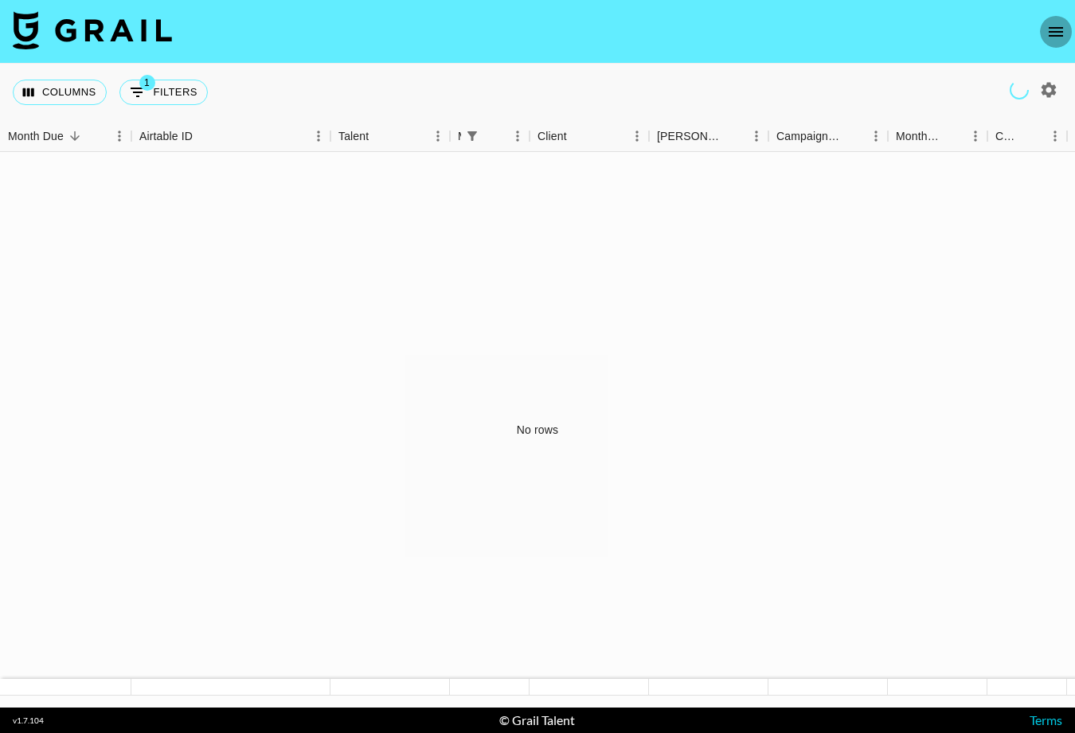
click at [1059, 39] on icon "open drawer" at bounding box center [1055, 31] width 19 height 19
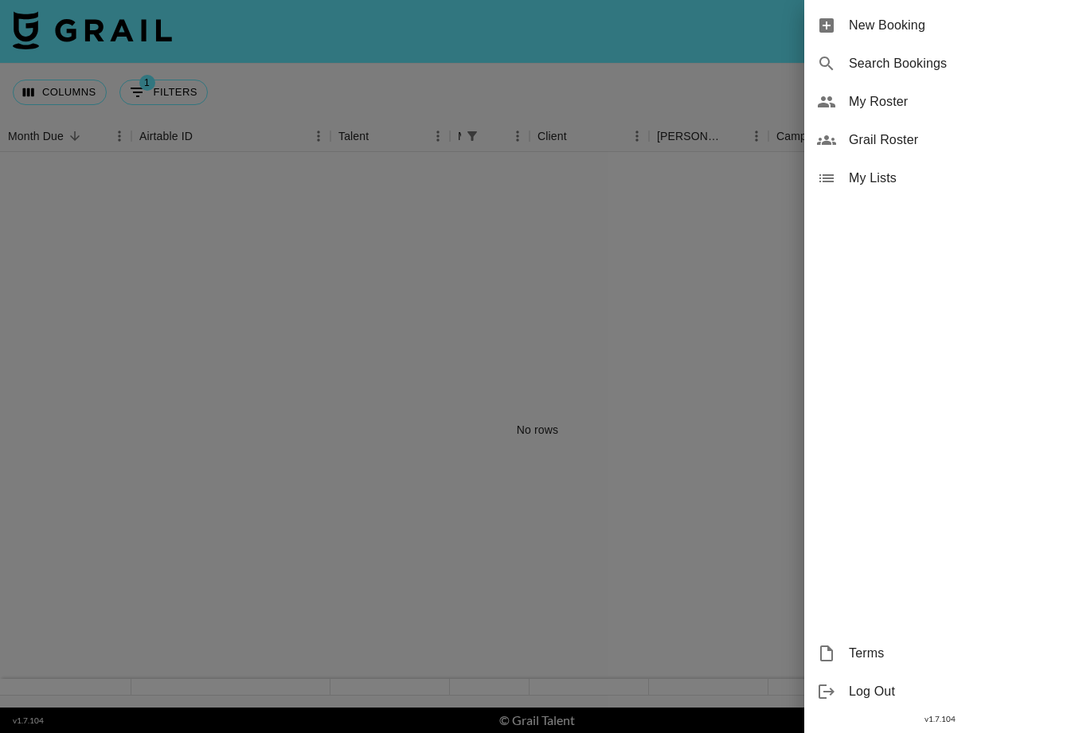
click at [847, 31] on div "New Booking" at bounding box center [939, 25] width 271 height 38
